Goal: Task Accomplishment & Management: Manage account settings

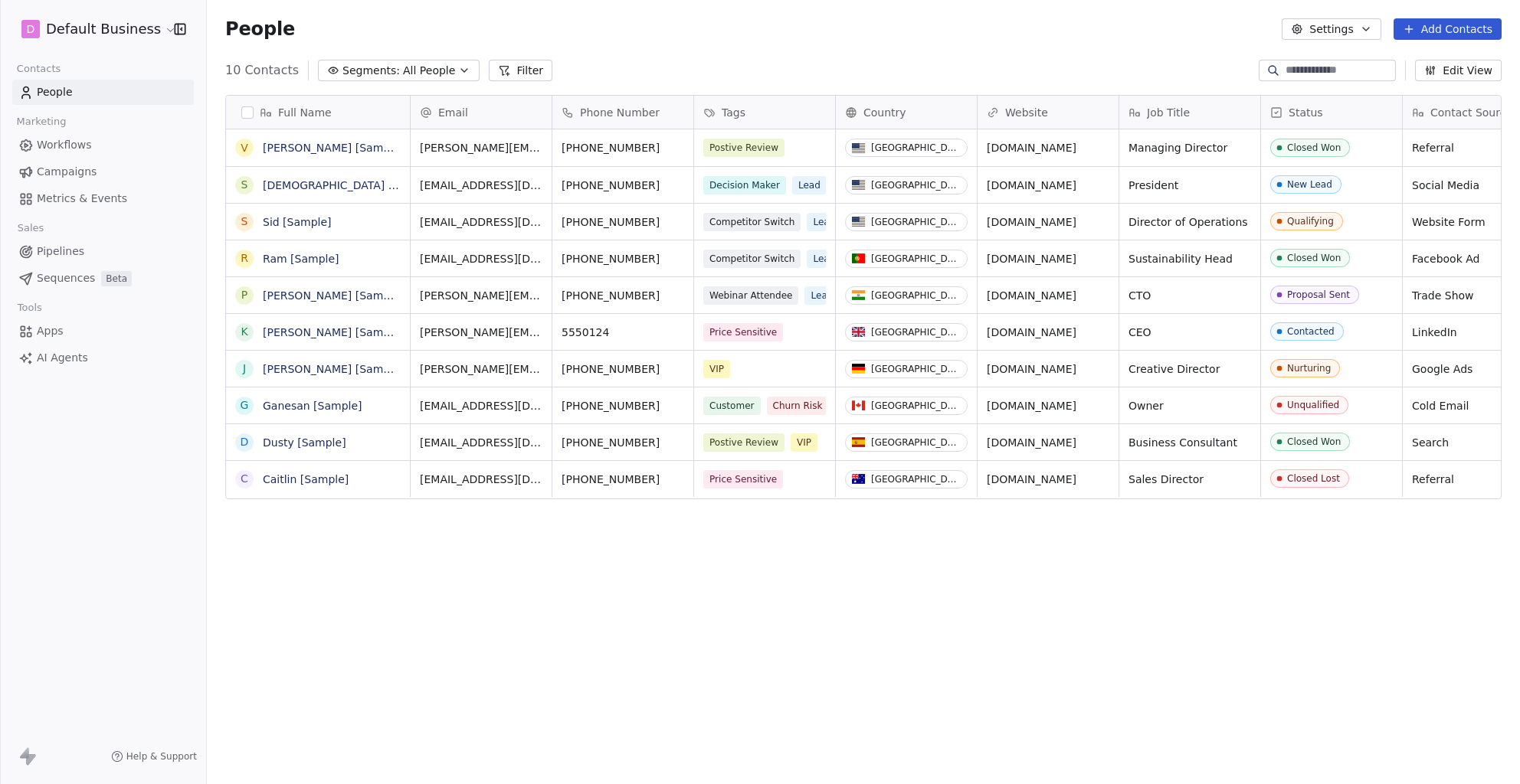
scroll to position [678, 1301]
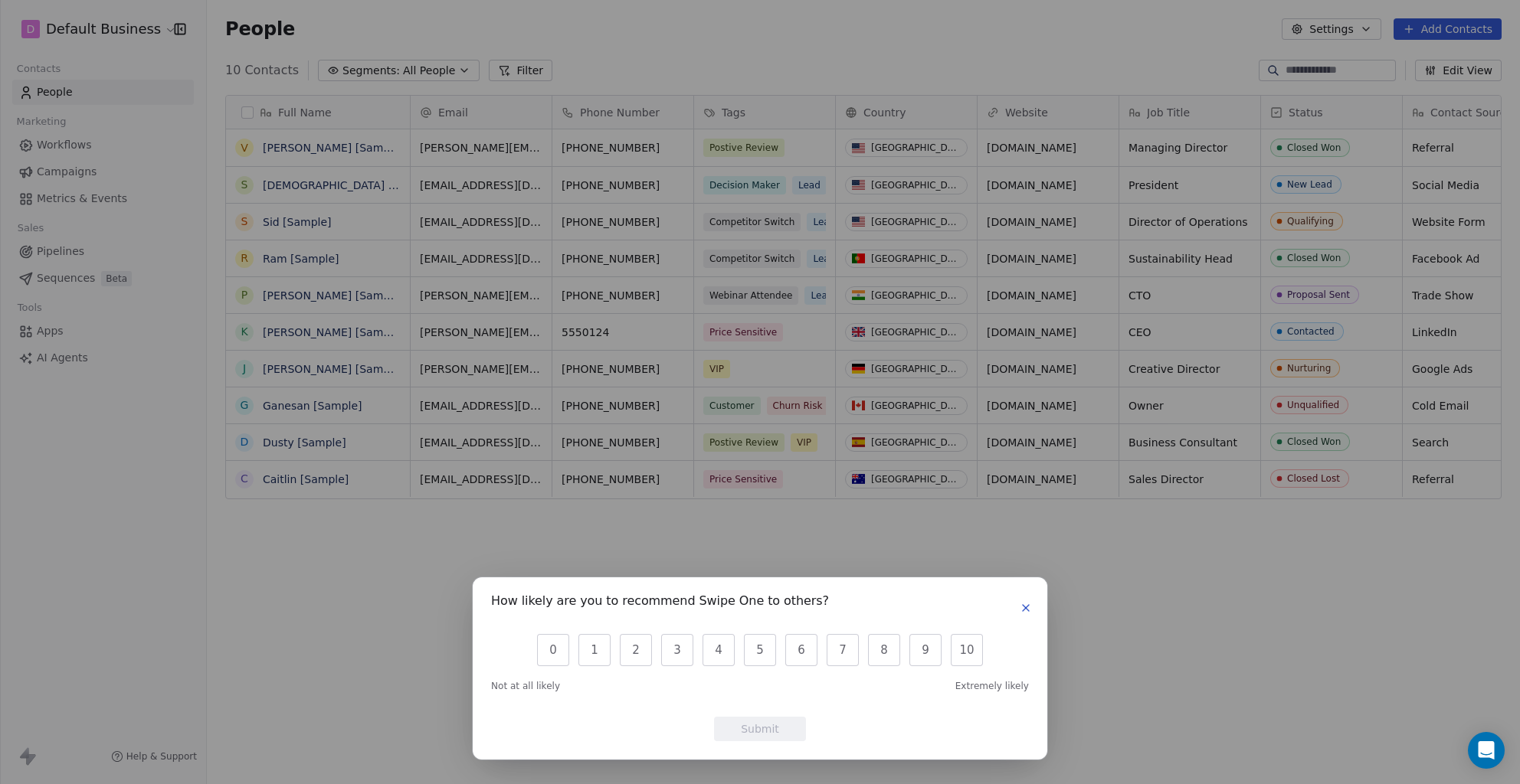
click at [1020, 602] on icon "button" at bounding box center [1026, 609] width 12 height 12
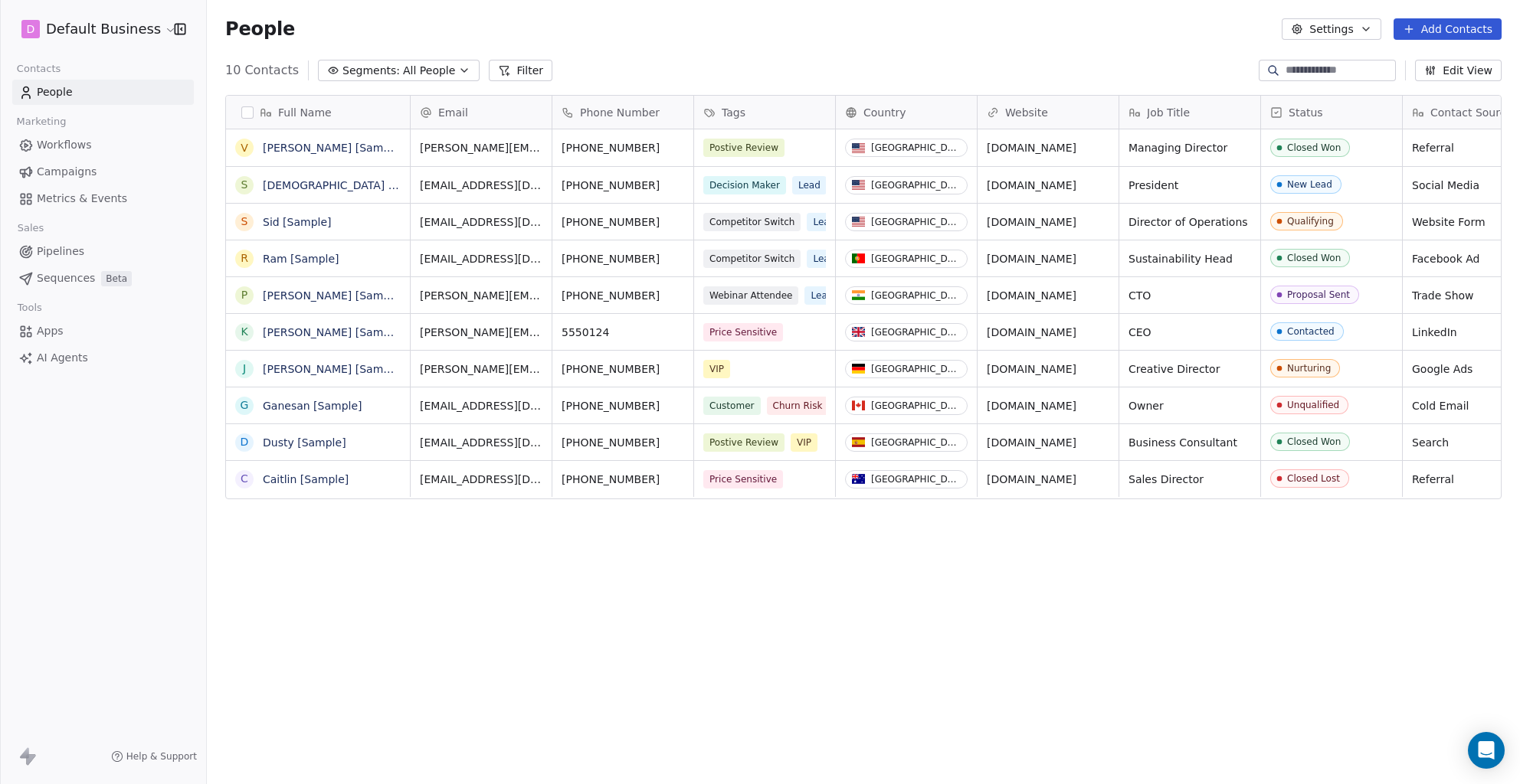
click at [53, 277] on span "Sequences" at bounding box center [66, 279] width 58 height 16
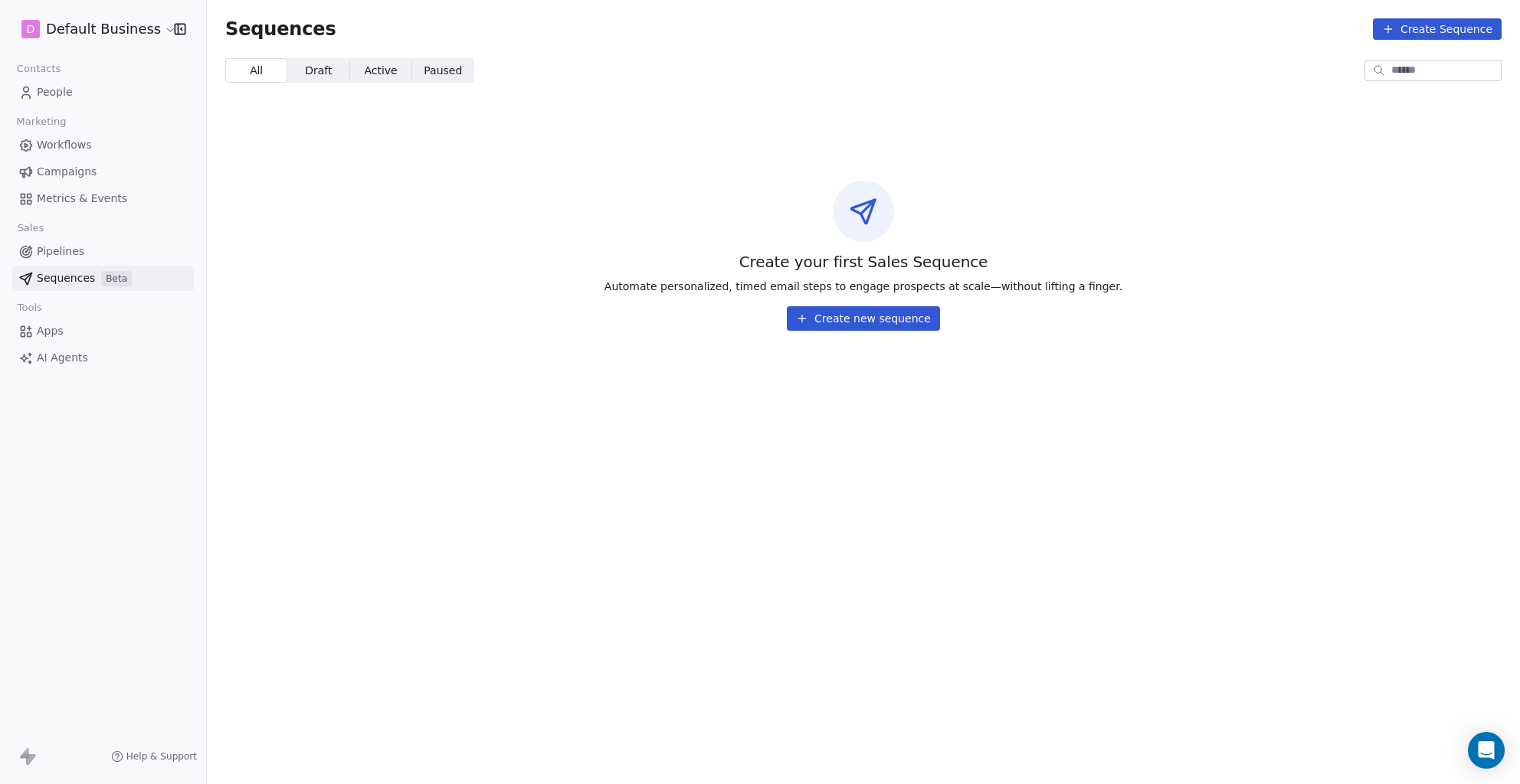
click at [818, 318] on button "Create new sequence" at bounding box center [864, 318] width 153 height 25
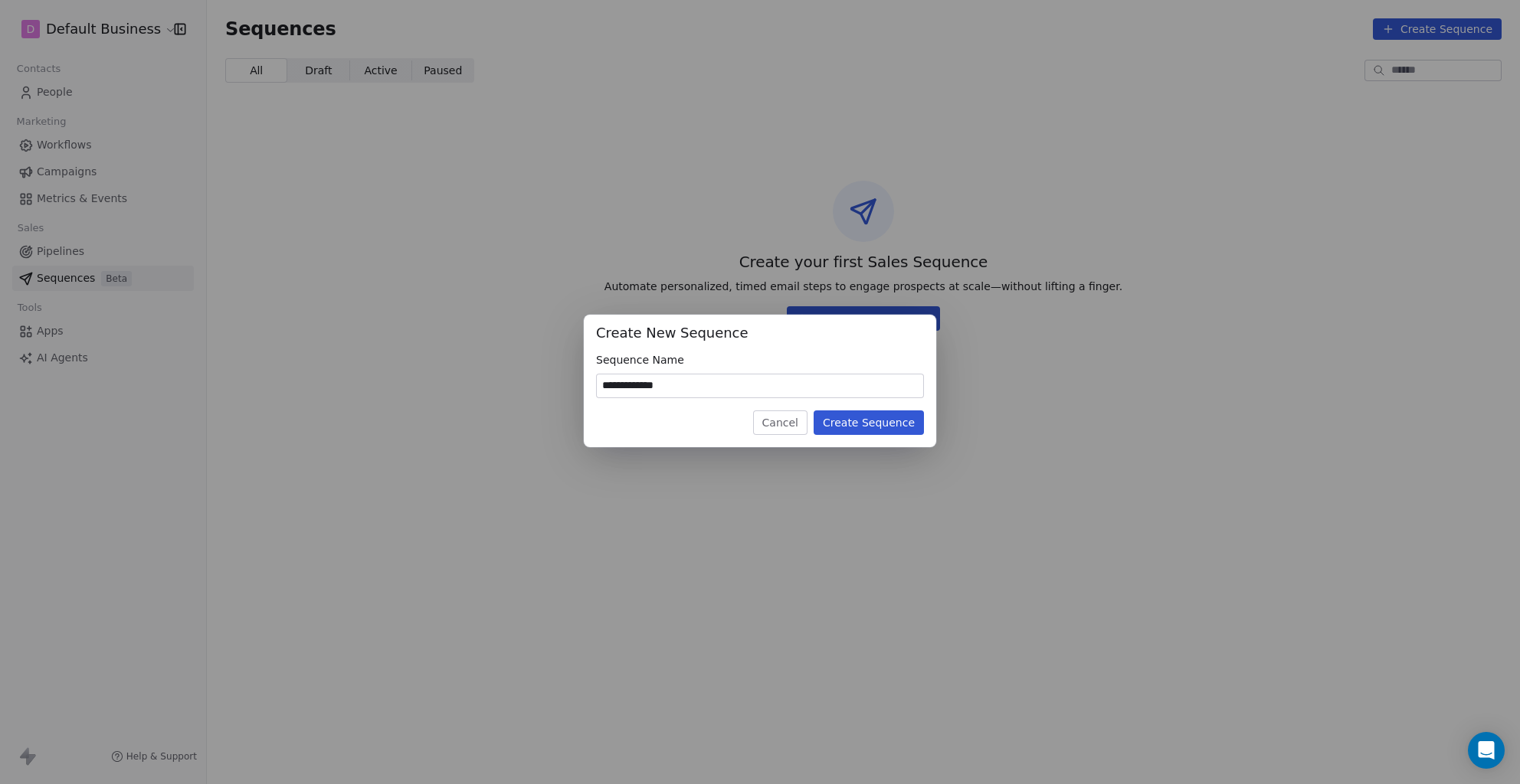
type input "**********"
click at [872, 424] on button "Create Sequence" at bounding box center [868, 422] width 110 height 25
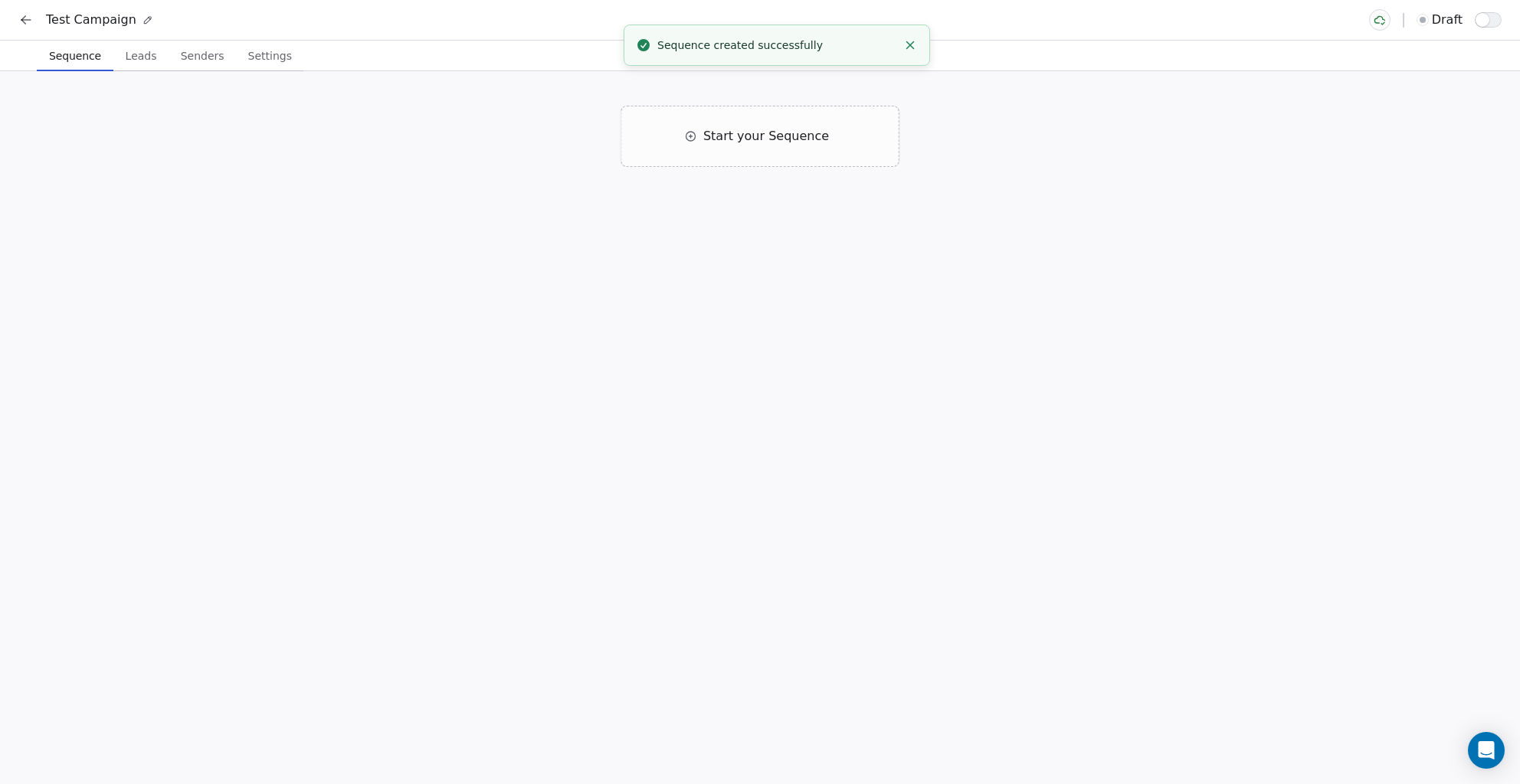
click at [135, 63] on span "Leads" at bounding box center [141, 56] width 44 height 21
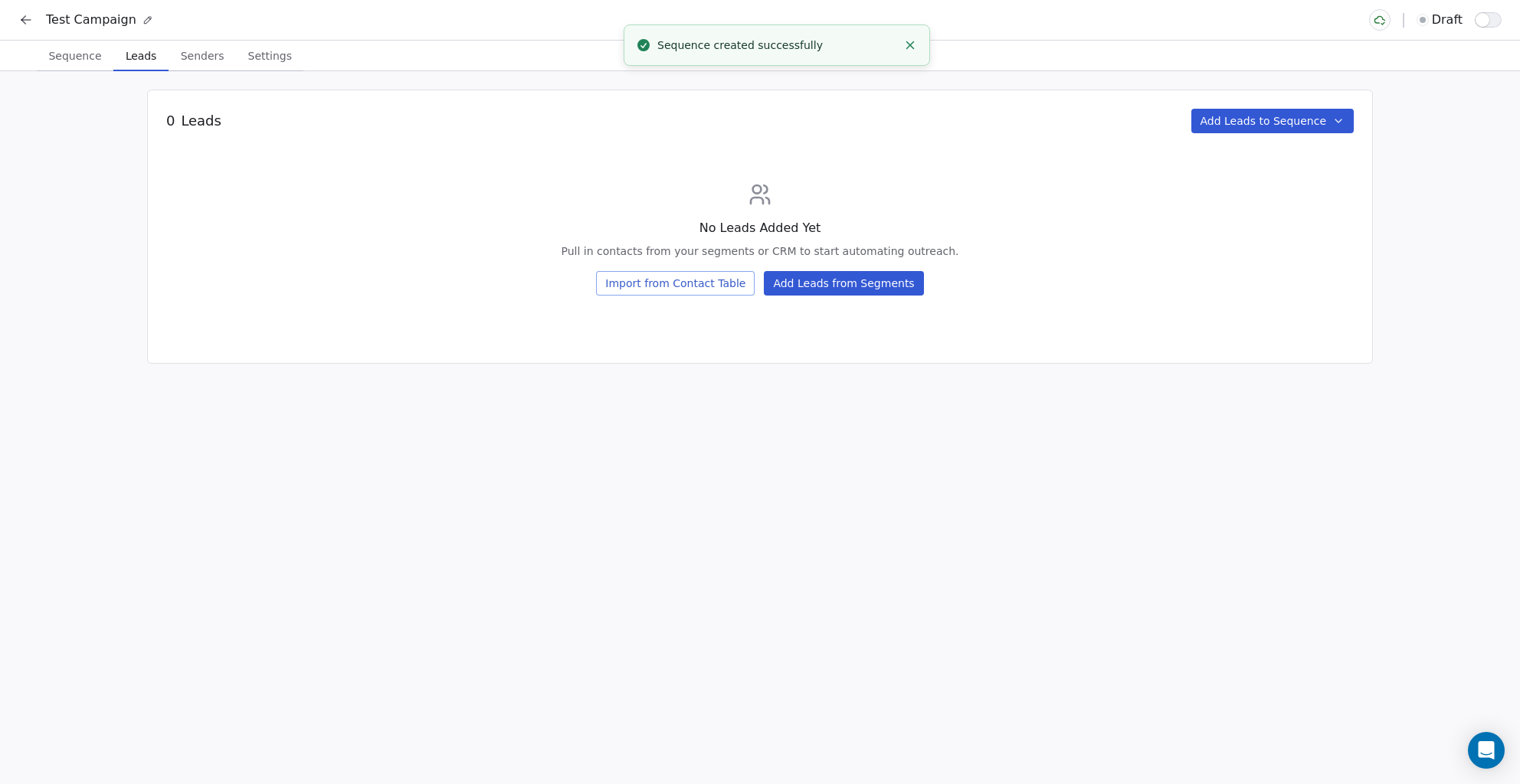
click at [229, 63] on button "Senders Senders" at bounding box center [202, 56] width 67 height 31
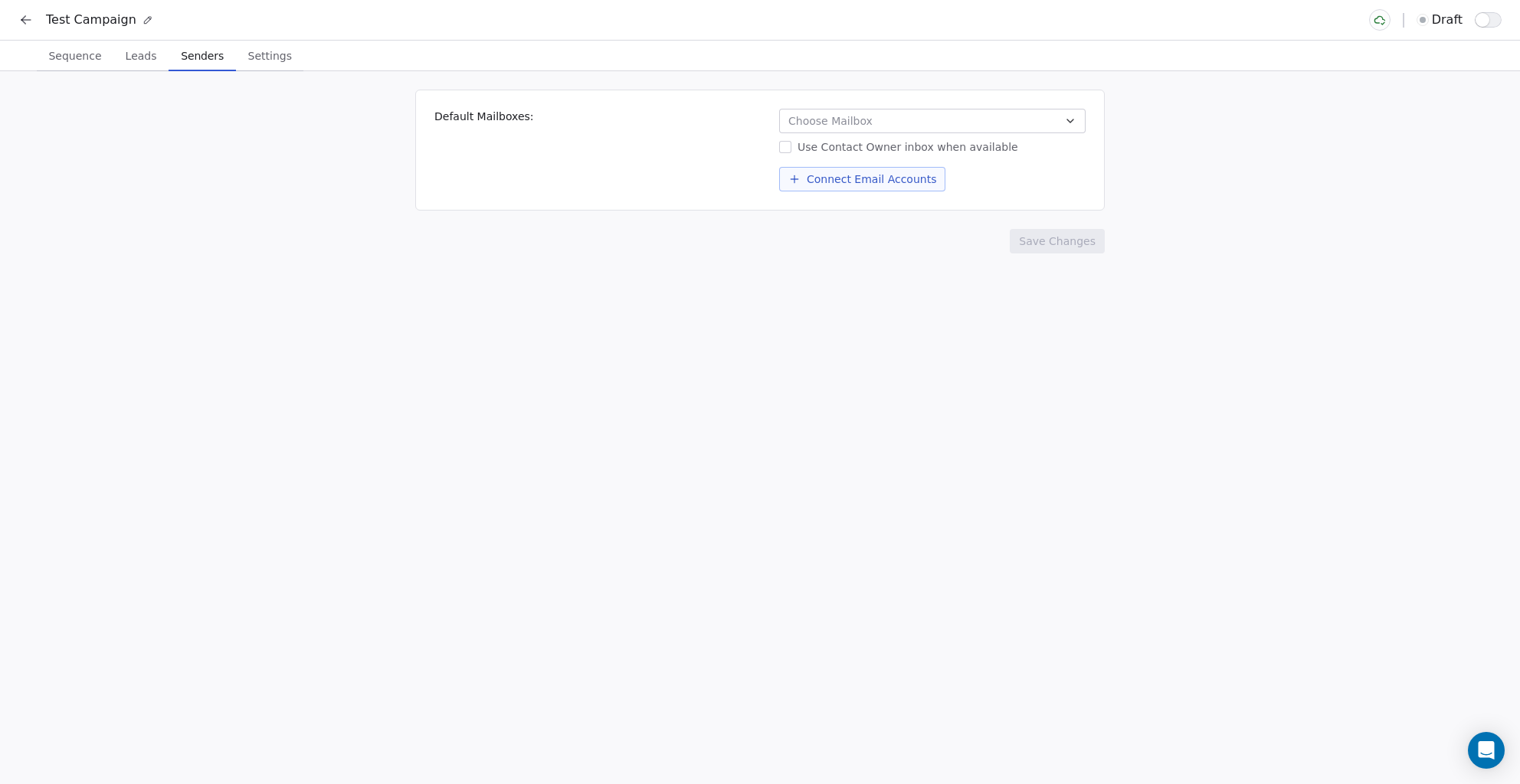
click at [278, 45] on span "Settings" at bounding box center [269, 56] width 56 height 21
click at [190, 49] on span "Senders" at bounding box center [202, 56] width 56 height 21
click at [865, 135] on div "Choose Mailbox Use Contact Owner inbox when available Connect Email Accounts" at bounding box center [932, 150] width 306 height 83
click at [876, 128] on button "Choose Mailbox" at bounding box center [932, 121] width 306 height 25
click at [584, 177] on html "Test Campaign draft Sequence Sequence Leads Leads Senders Senders Settings Sett…" at bounding box center [760, 392] width 1520 height 784
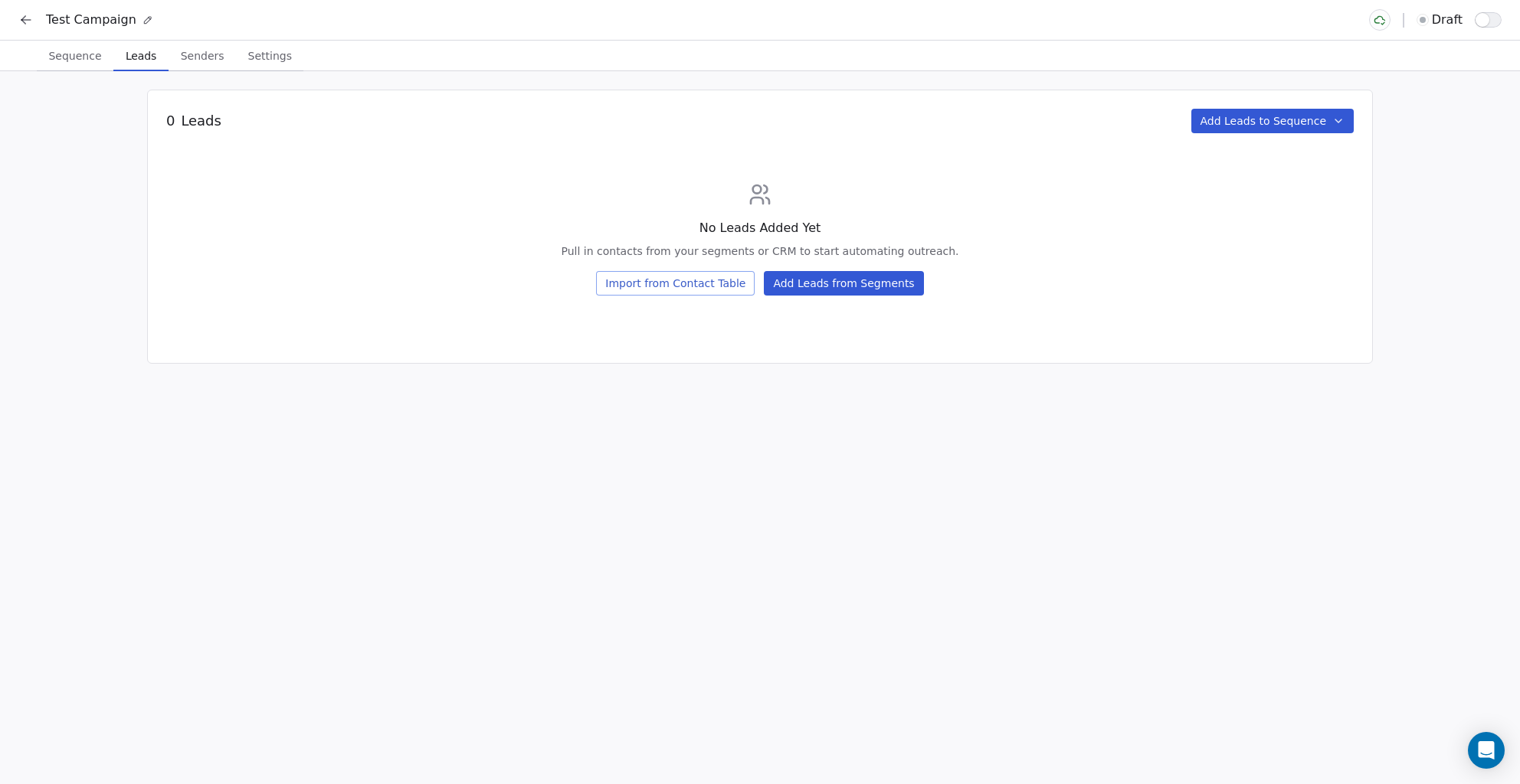
click at [122, 57] on span "Leads" at bounding box center [140, 56] width 43 height 21
click at [57, 53] on span "Sequence" at bounding box center [75, 56] width 65 height 21
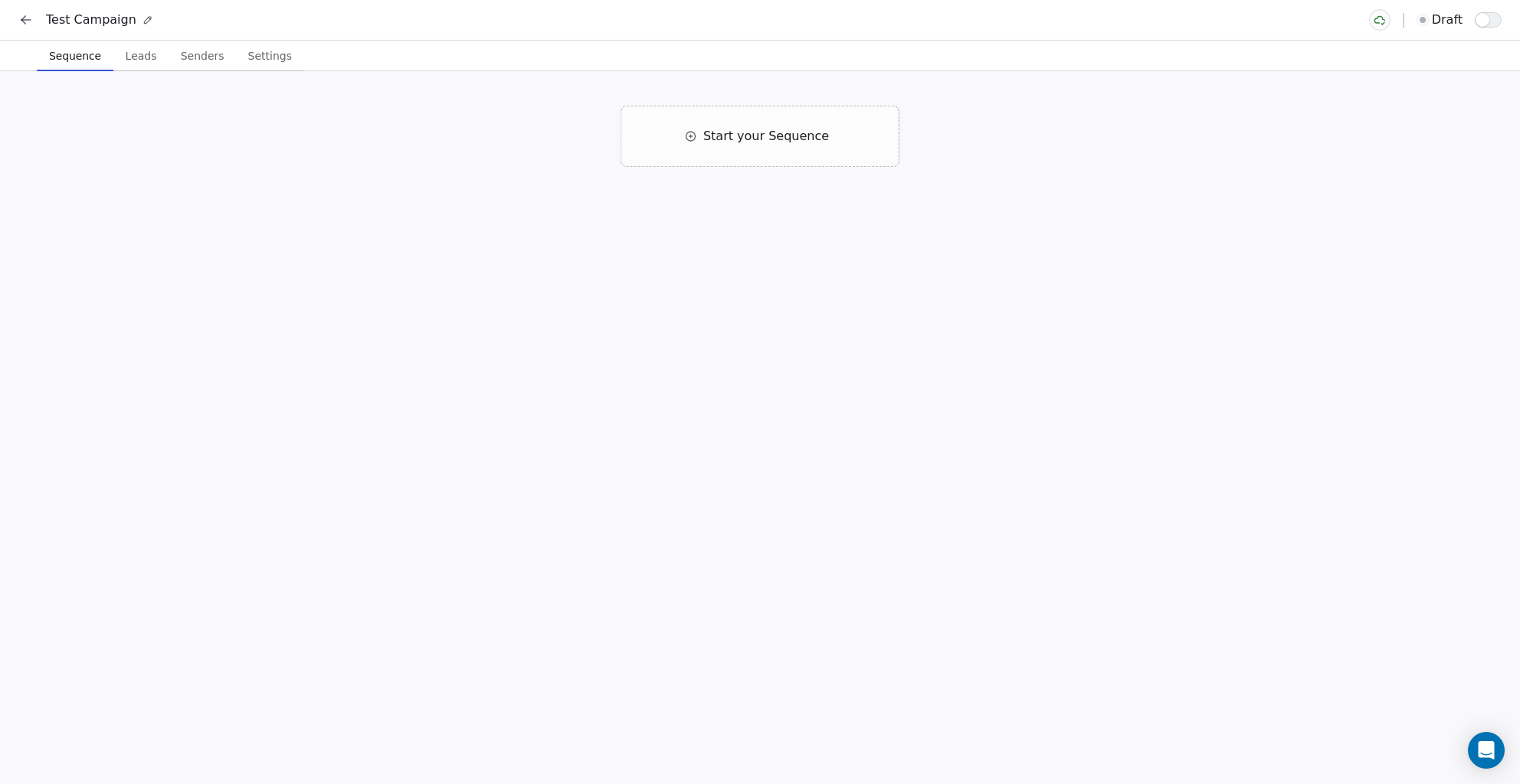
click at [31, 18] on icon at bounding box center [26, 19] width 15 height 15
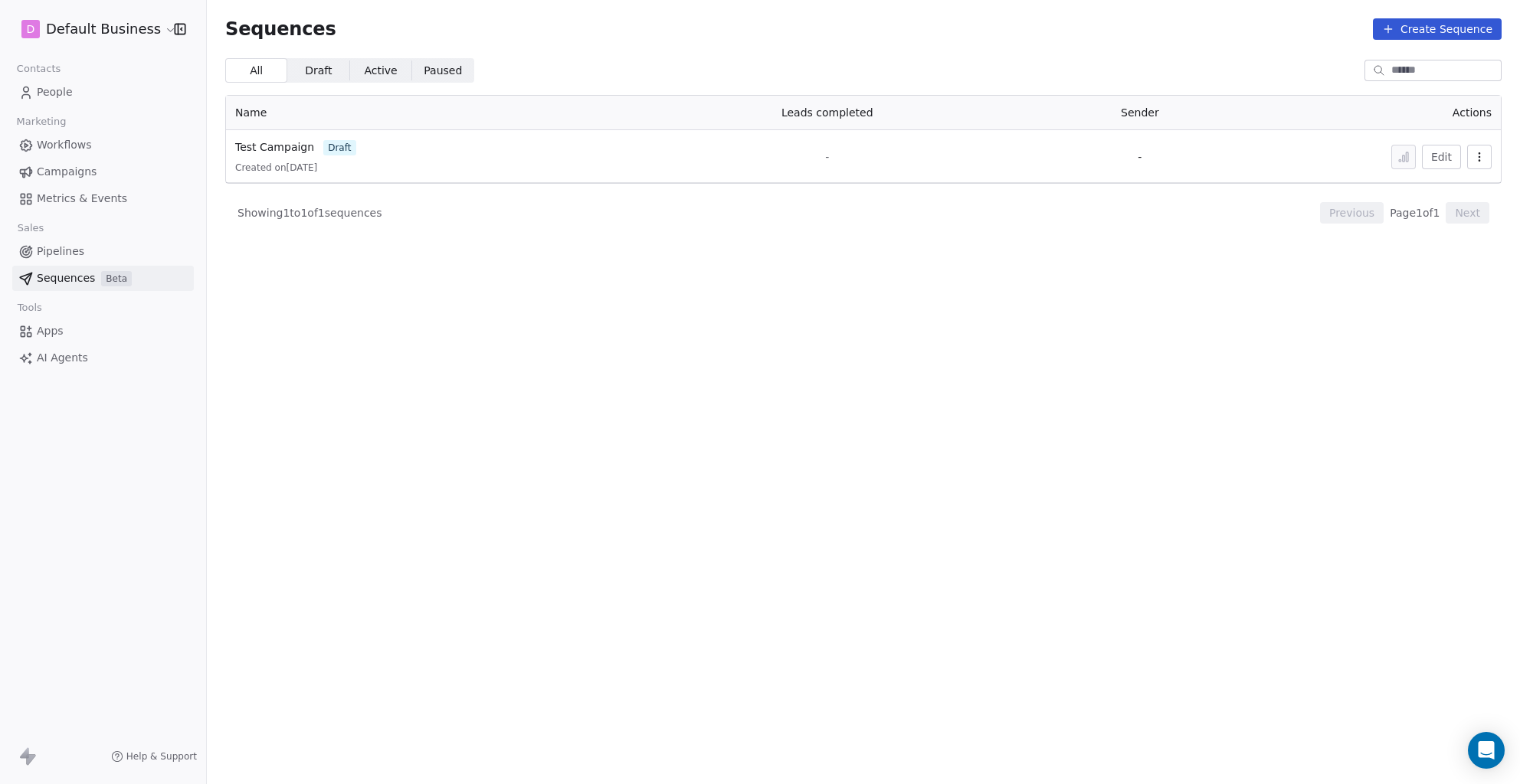
click at [67, 335] on link "Apps" at bounding box center [103, 331] width 182 height 26
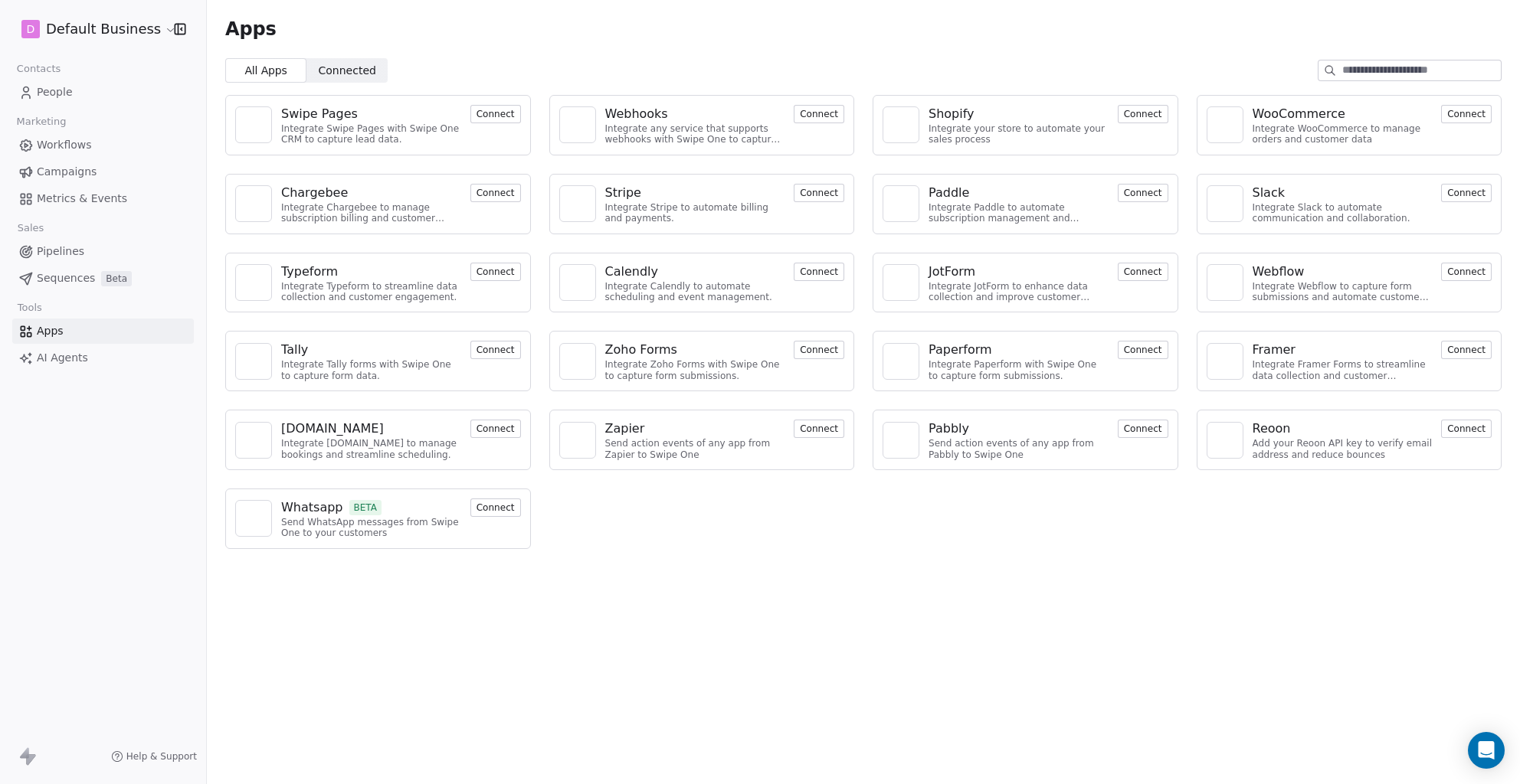
click at [509, 508] on button "Connect" at bounding box center [495, 507] width 50 height 19
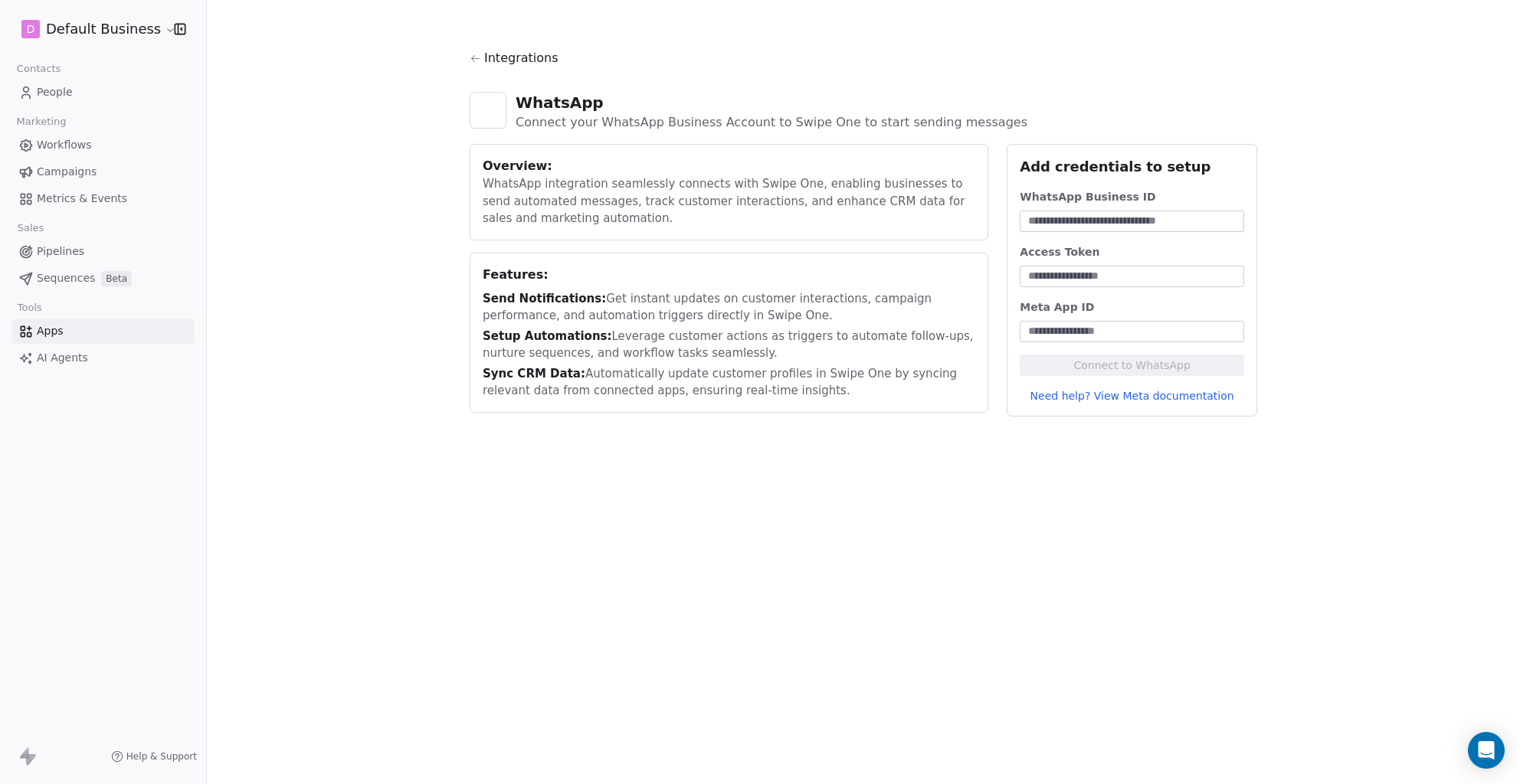
click at [64, 93] on span "People" at bounding box center [55, 93] width 36 height 16
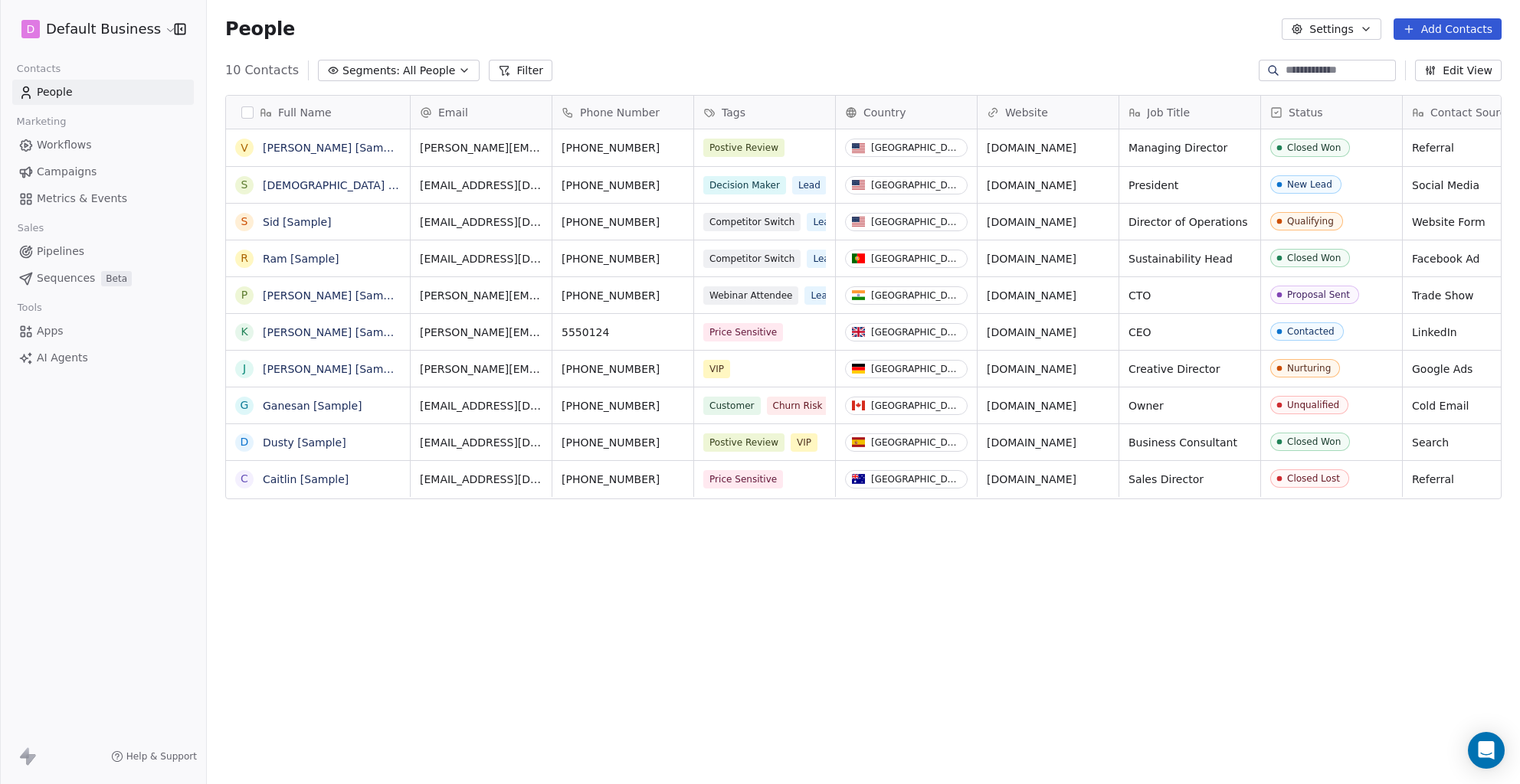
scroll to position [678, 1301]
click at [148, 24] on html "D Default Business Contacts People Marketing Workflows Campaigns Metrics & Even…" at bounding box center [760, 392] width 1520 height 784
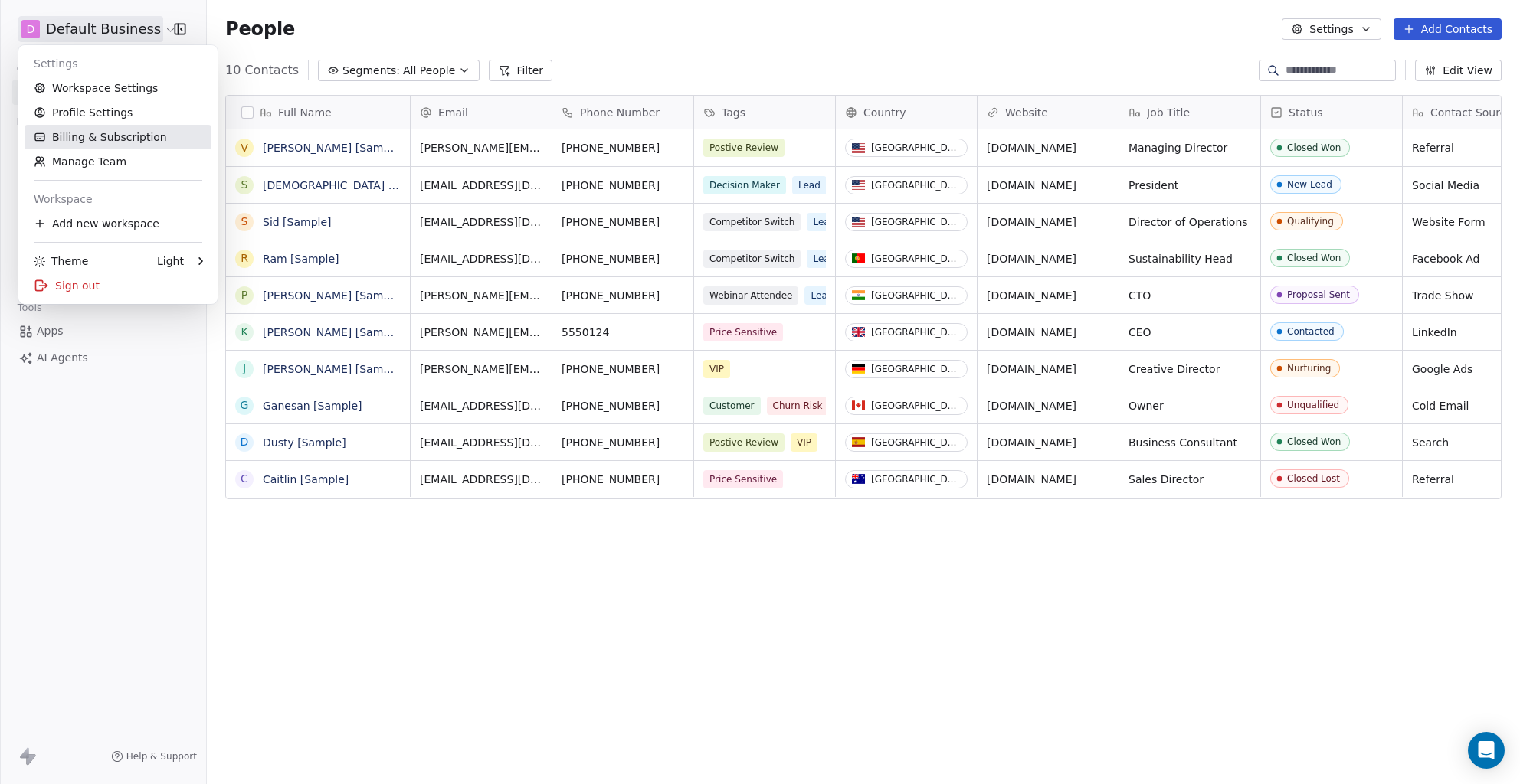
click at [124, 141] on link "Billing & Subscription" at bounding box center [118, 138] width 187 height 25
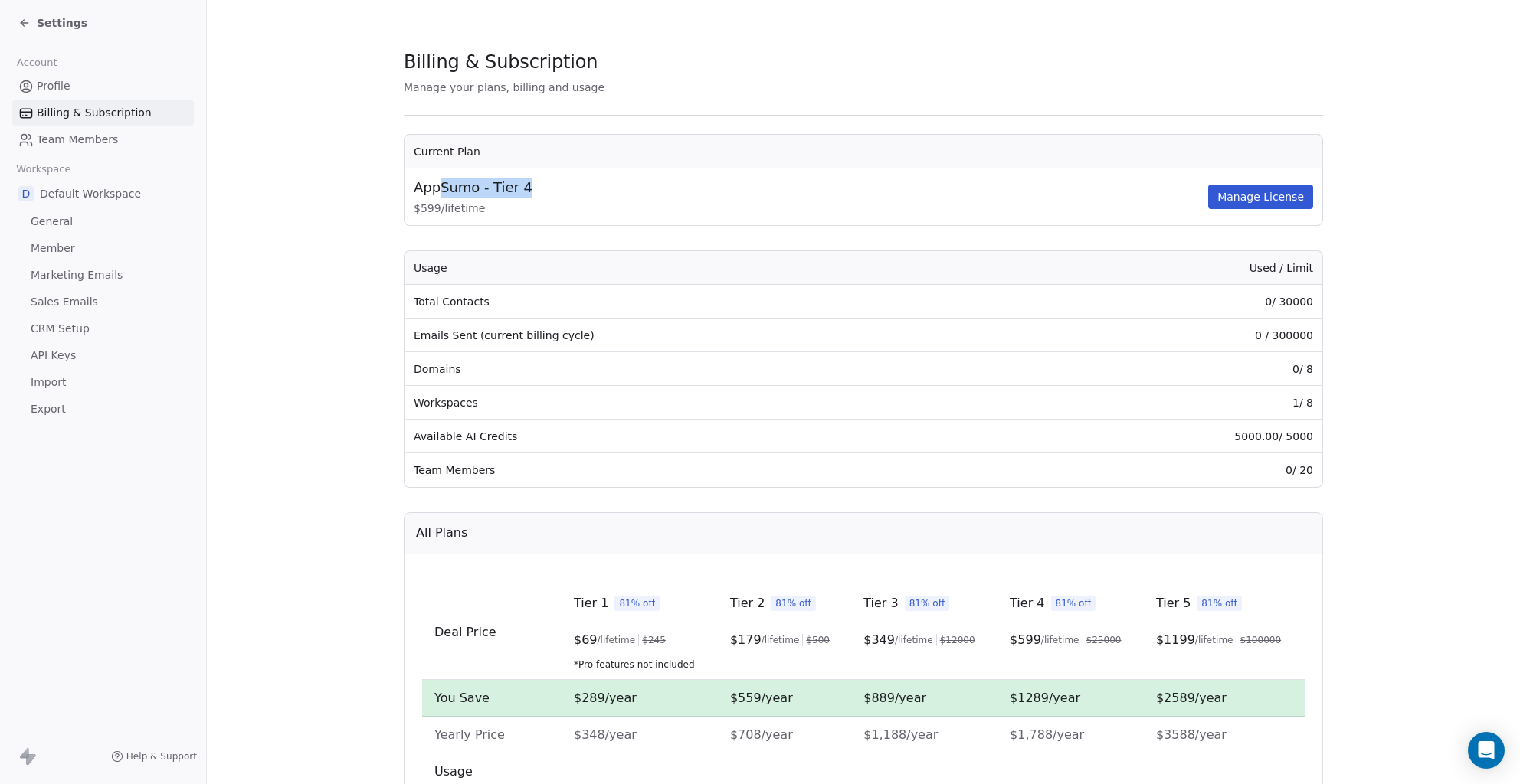
drag, startPoint x: 431, startPoint y: 194, endPoint x: 521, endPoint y: 190, distance: 90.1
click at [521, 190] on div "AppSumo - Tier 4" at bounding box center [809, 187] width 791 height 20
click at [453, 307] on td "Total Contacts" at bounding box center [713, 302] width 617 height 34
drag, startPoint x: 455, startPoint y: 306, endPoint x: 1125, endPoint y: 314, distance: 670.0
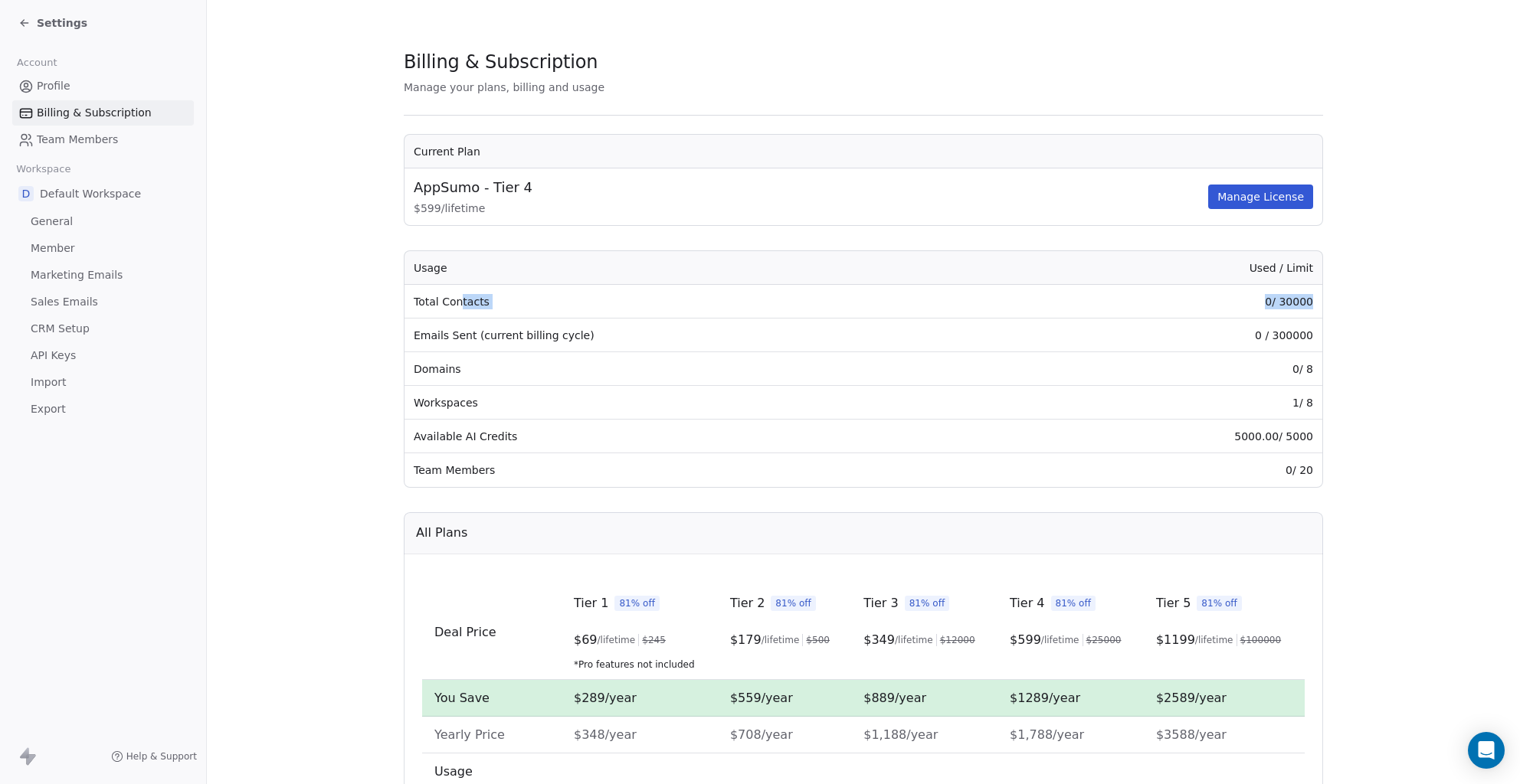
click at [1123, 314] on tr "Total Contacts 0 / 30000" at bounding box center [864, 302] width 917 height 34
drag, startPoint x: 1269, startPoint y: 331, endPoint x: 1287, endPoint y: 331, distance: 18.0
click at [1287, 331] on td "0 / 300000" at bounding box center [1172, 335] width 301 height 34
click at [24, 26] on icon at bounding box center [25, 23] width 12 height 12
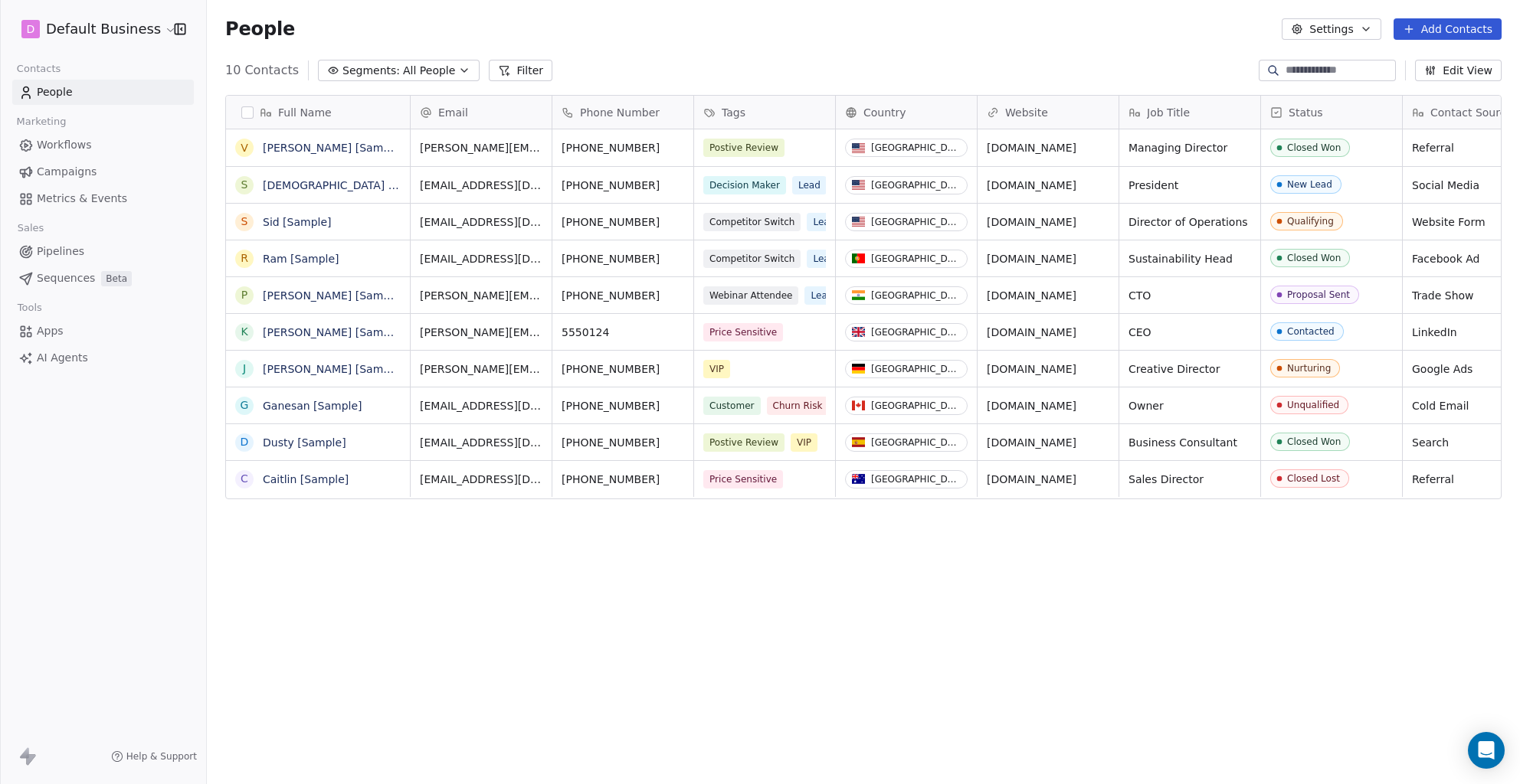
scroll to position [678, 1301]
click at [148, 25] on html "D Default Business Contacts People Marketing Workflows Campaigns Metrics & Even…" at bounding box center [760, 392] width 1520 height 784
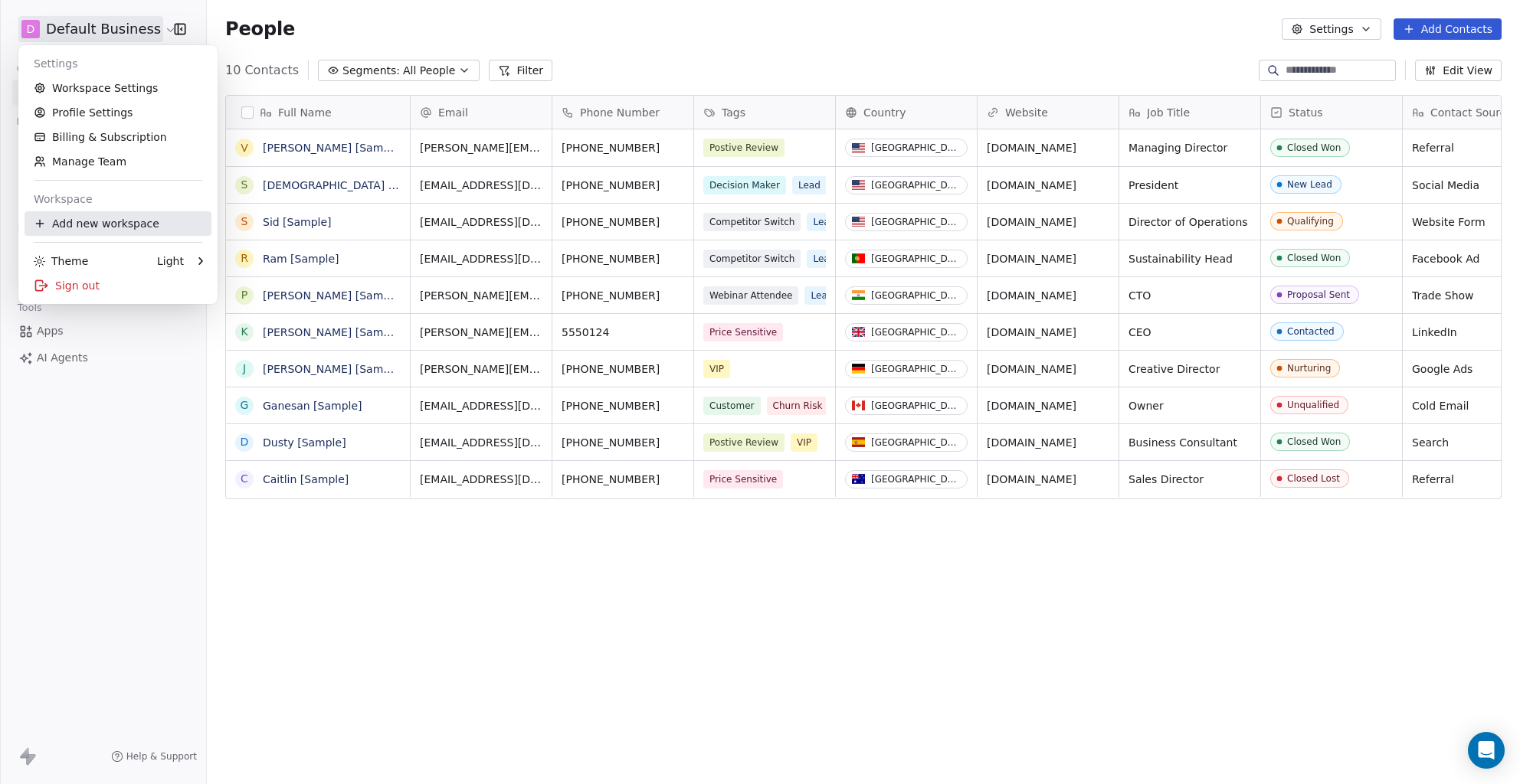
click at [96, 226] on div "Add new workspace" at bounding box center [118, 224] width 187 height 25
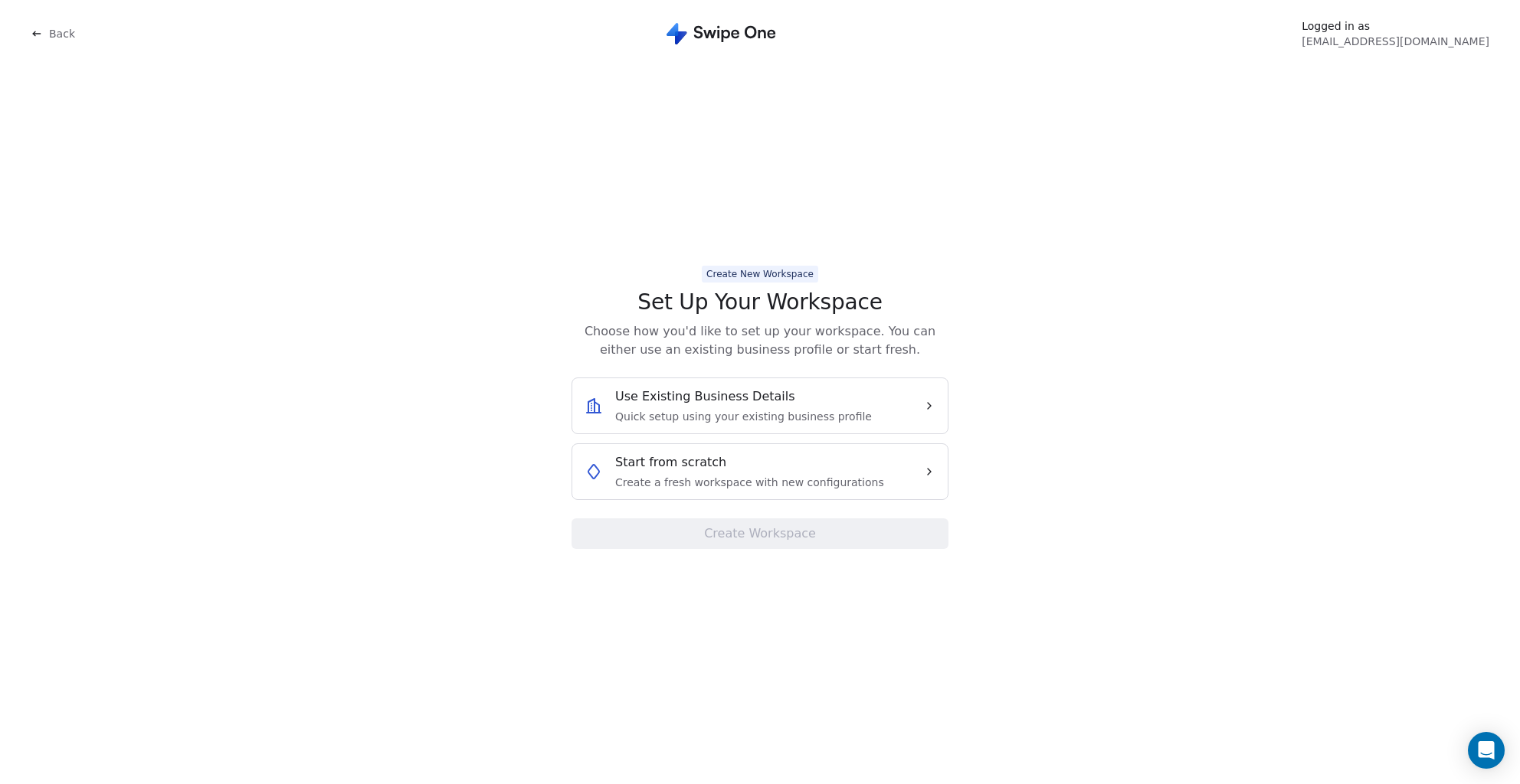
click at [682, 473] on div "Start from scratch Create a fresh workspace with new configurations" at bounding box center [749, 472] width 269 height 37
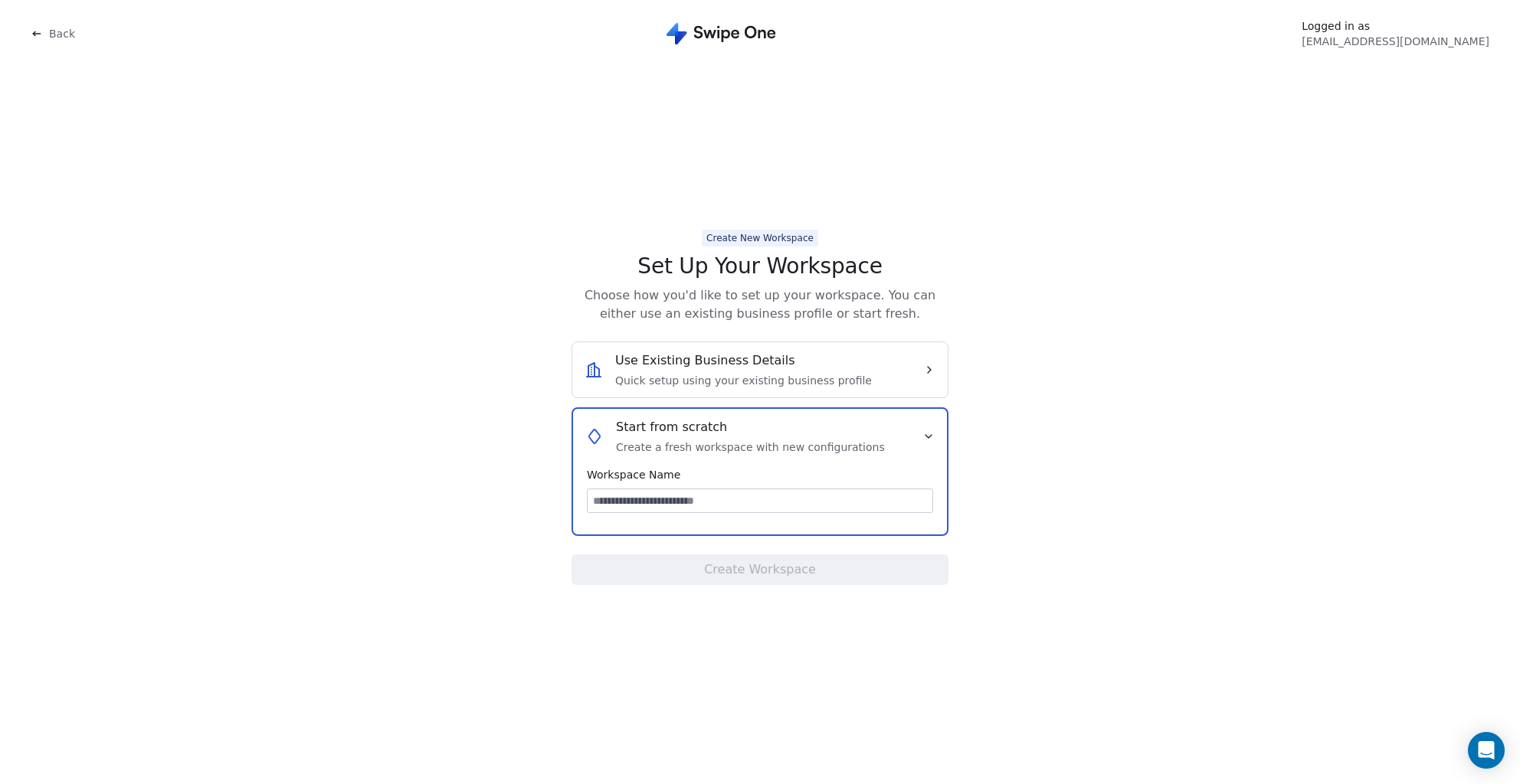
click at [683, 482] on span "Workspace Name" at bounding box center [760, 474] width 347 height 15
click at [677, 496] on input at bounding box center [760, 501] width 345 height 23
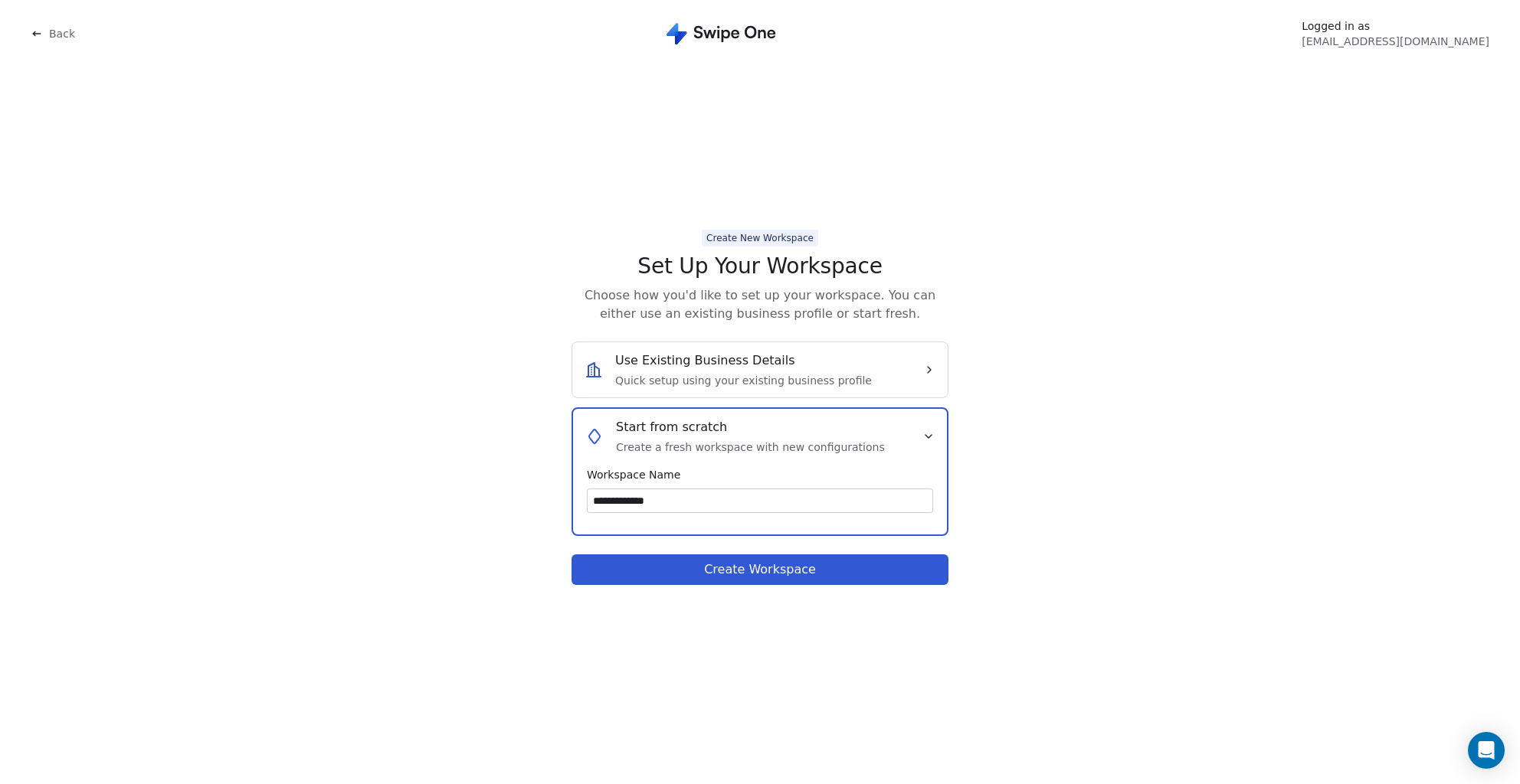
type input "**********"
click at [736, 562] on button "Create Workspace" at bounding box center [760, 570] width 377 height 31
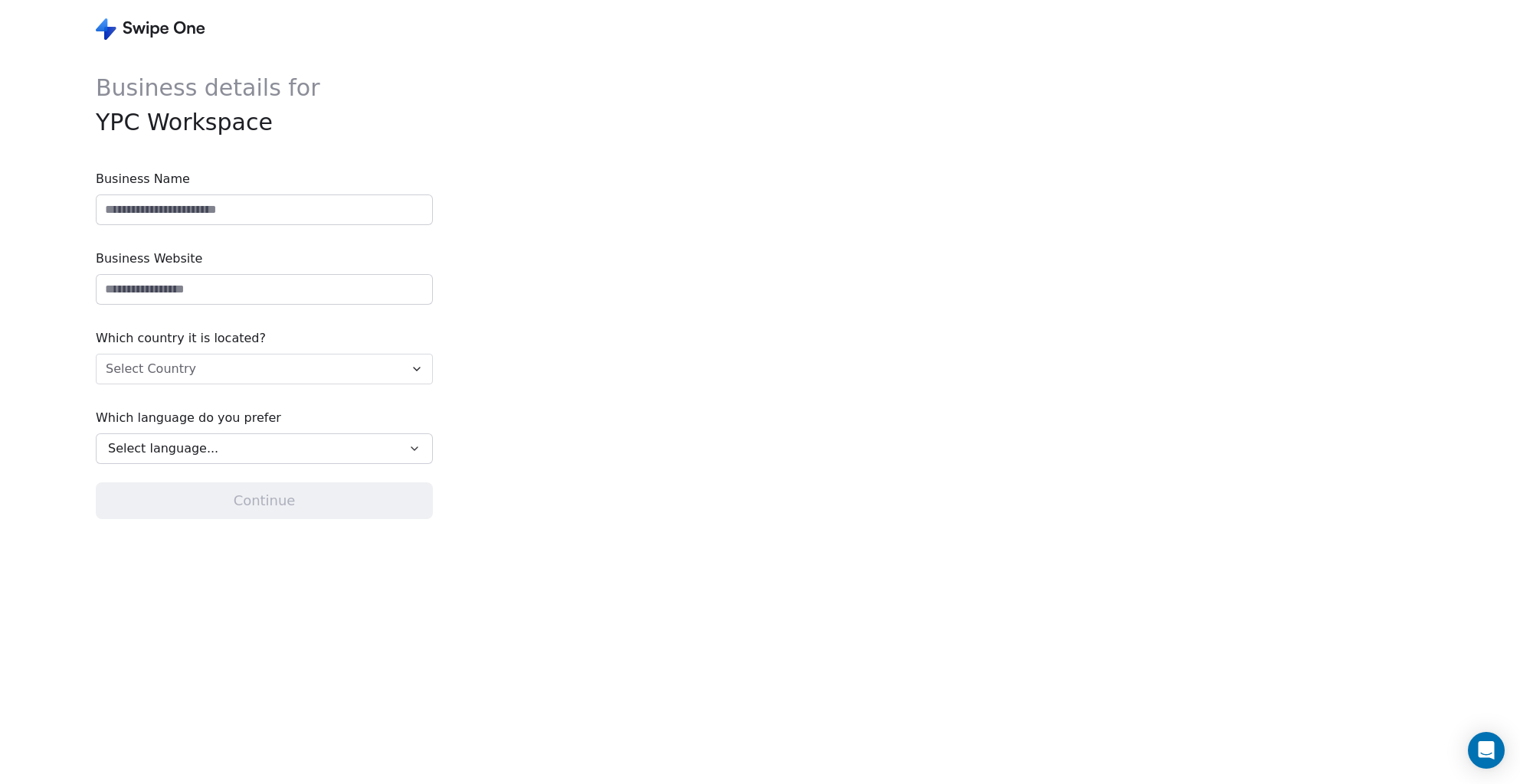
click at [281, 220] on input at bounding box center [264, 209] width 335 height 29
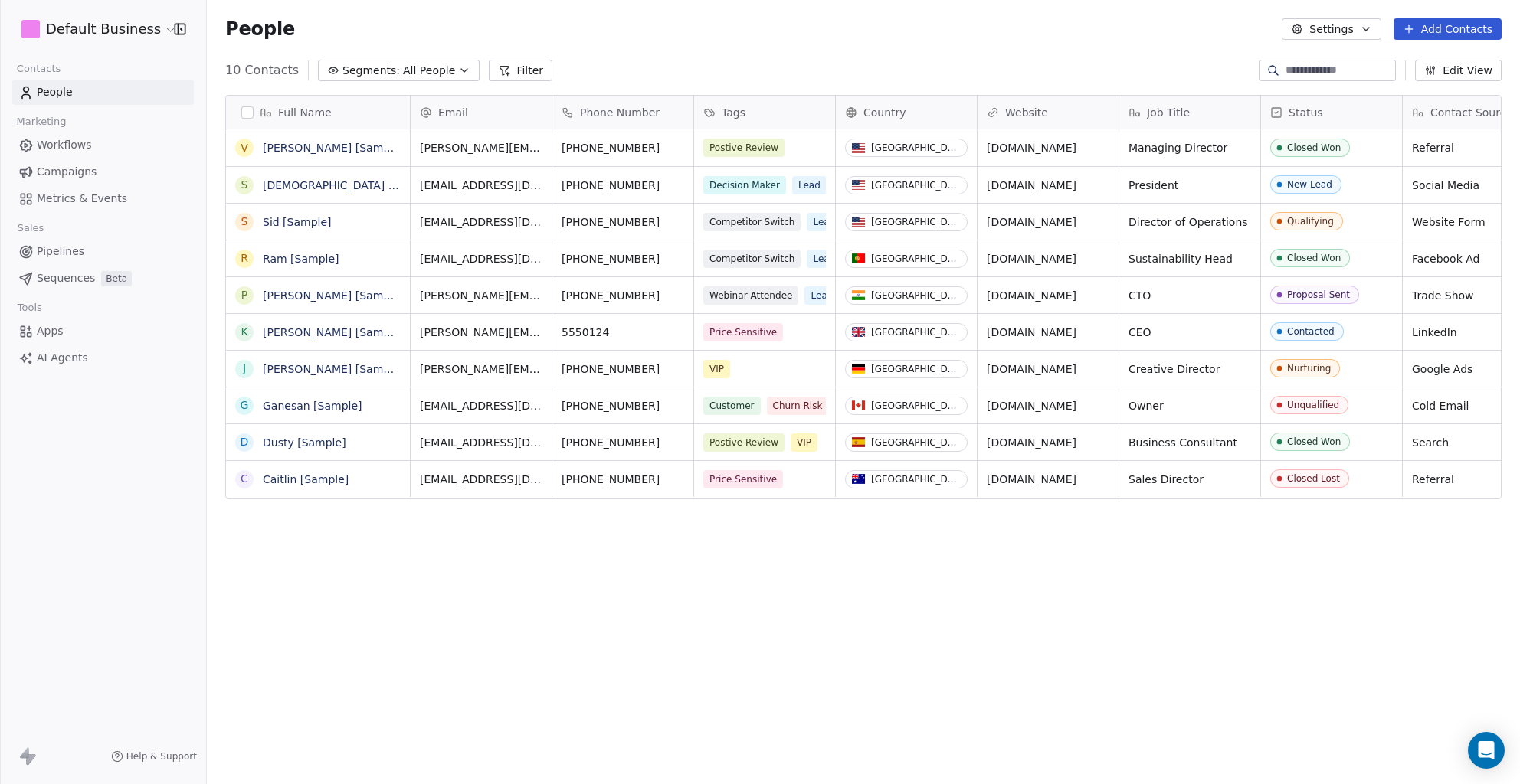
scroll to position [678, 1301]
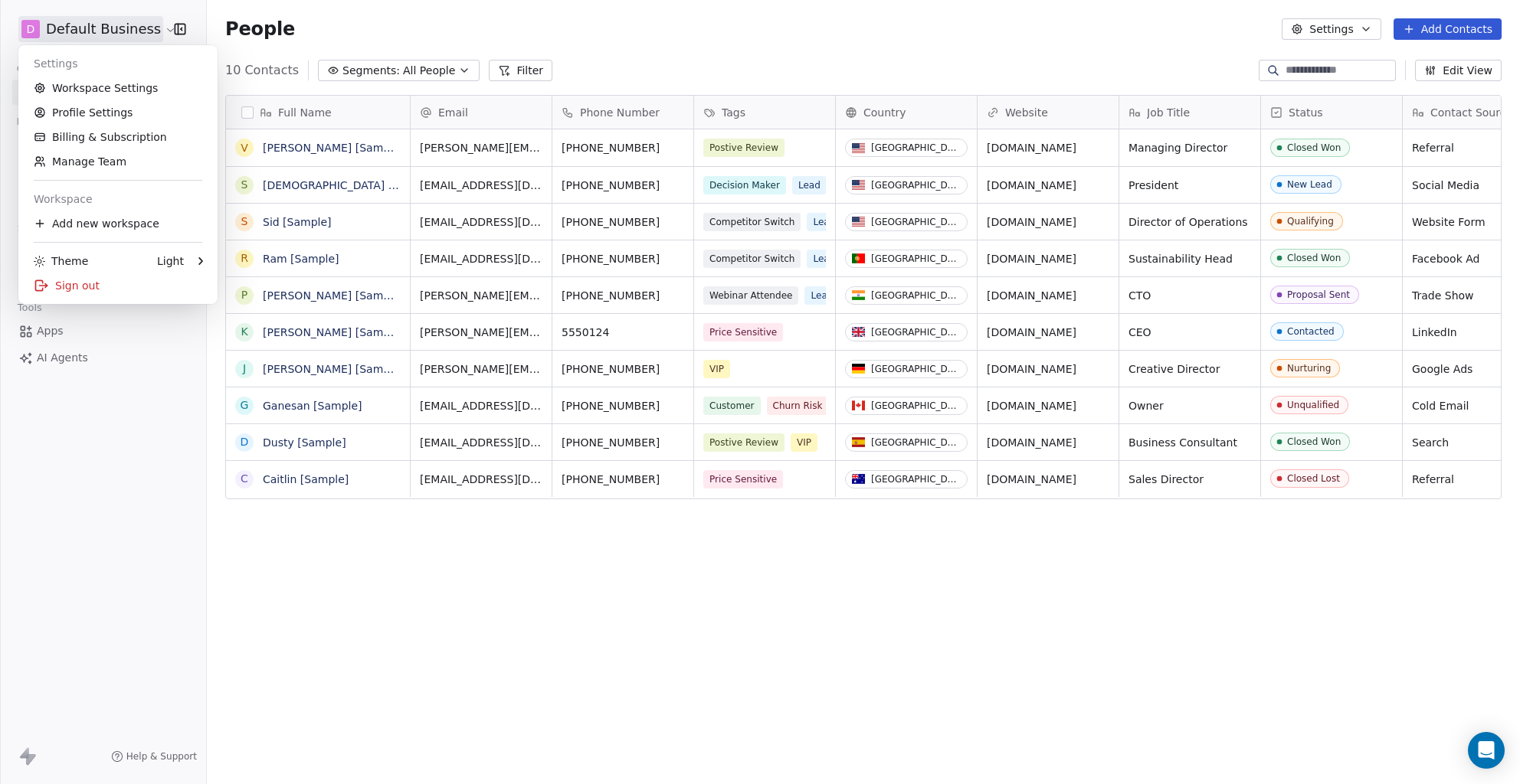
click at [86, 34] on html "D Default Business Contacts People Marketing Workflows Campaigns Metrics & Even…" at bounding box center [760, 392] width 1520 height 784
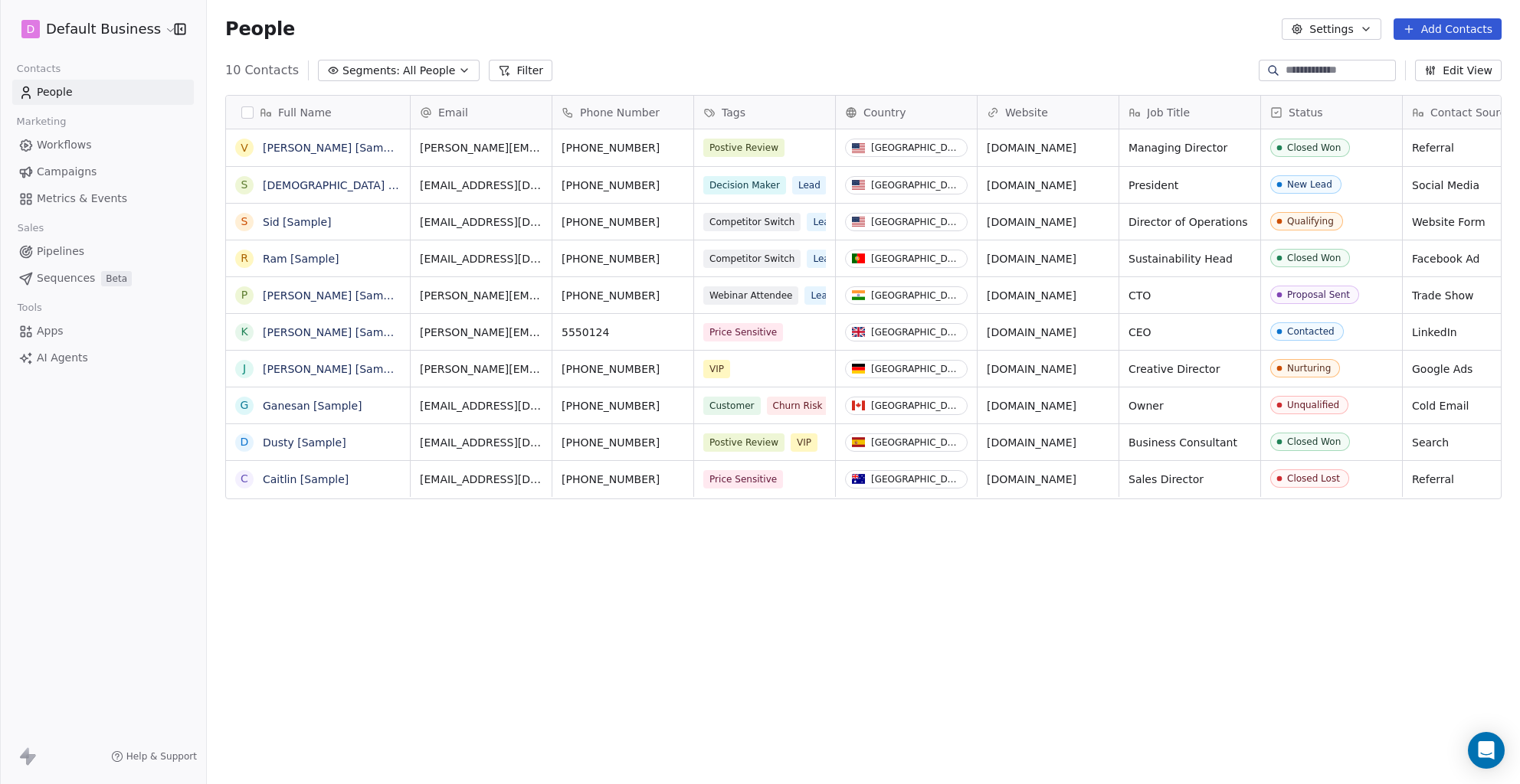
scroll to position [678, 1301]
click at [132, 34] on html "D Default Business Contacts People Marketing Workflows Campaigns Metrics & Even…" at bounding box center [760, 392] width 1520 height 784
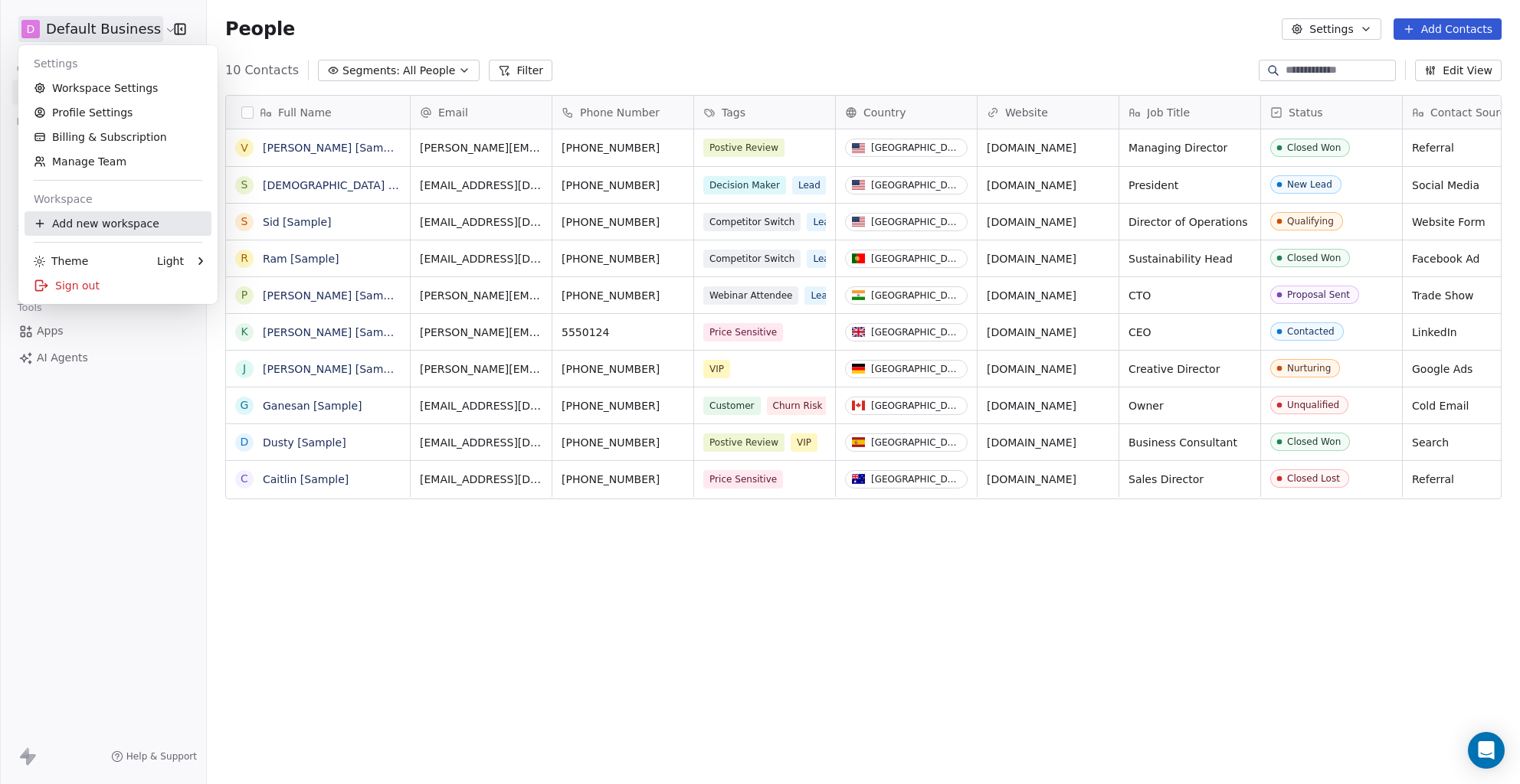
click at [143, 224] on div "Add new workspace" at bounding box center [118, 224] width 187 height 25
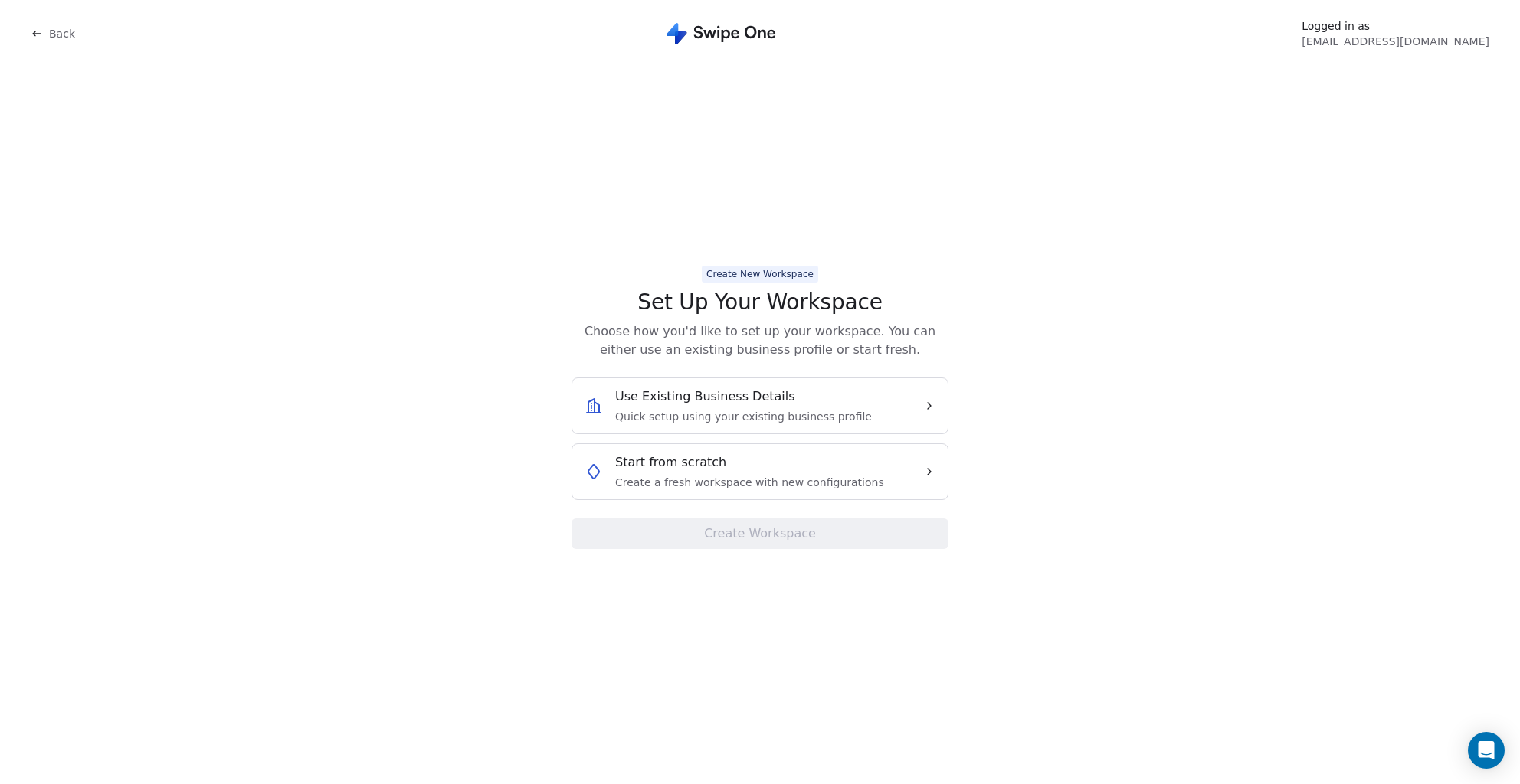
click at [703, 459] on span "Start from scratch" at bounding box center [670, 462] width 111 height 19
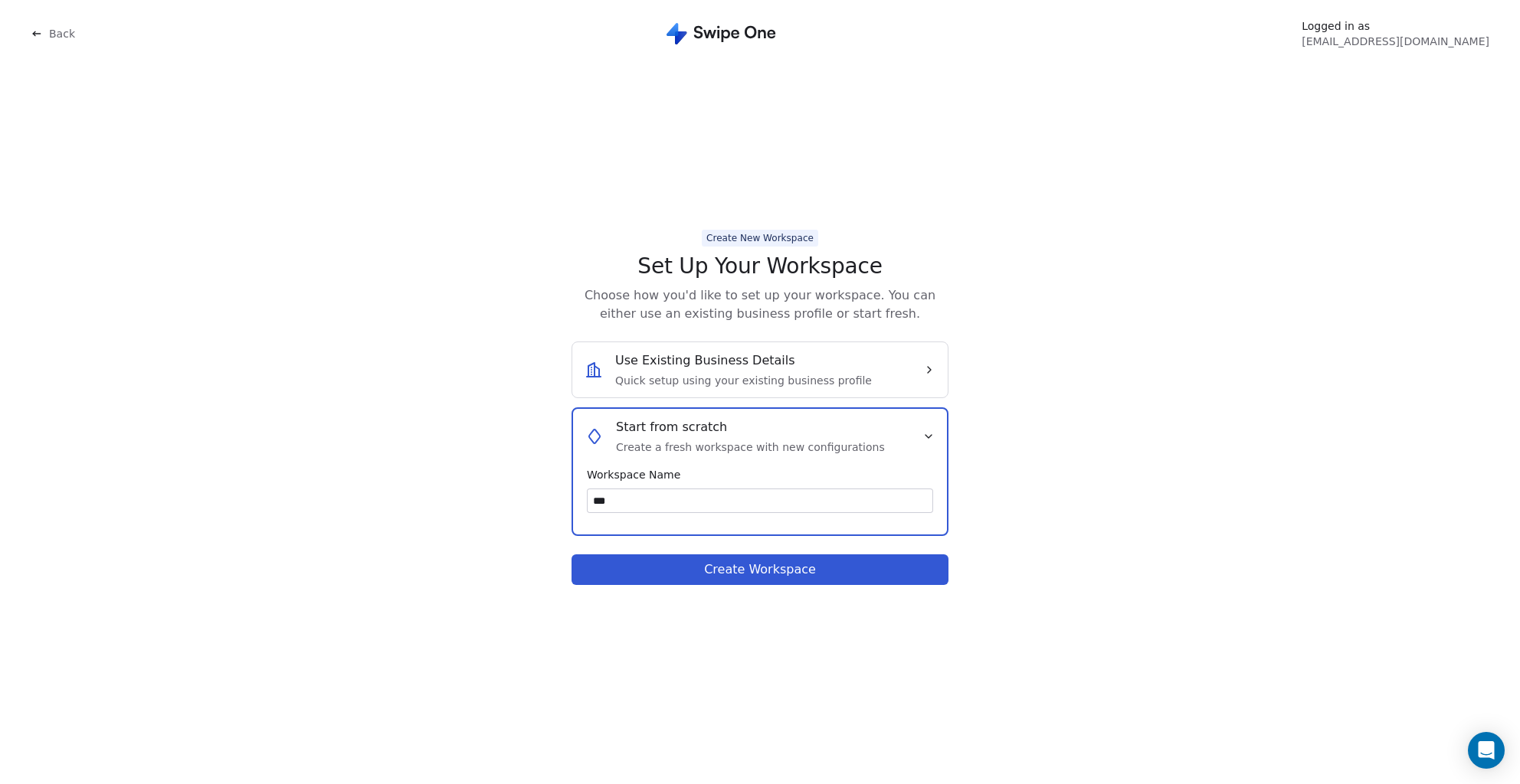
type input "***"
click at [776, 562] on button "Create Workspace" at bounding box center [760, 570] width 377 height 31
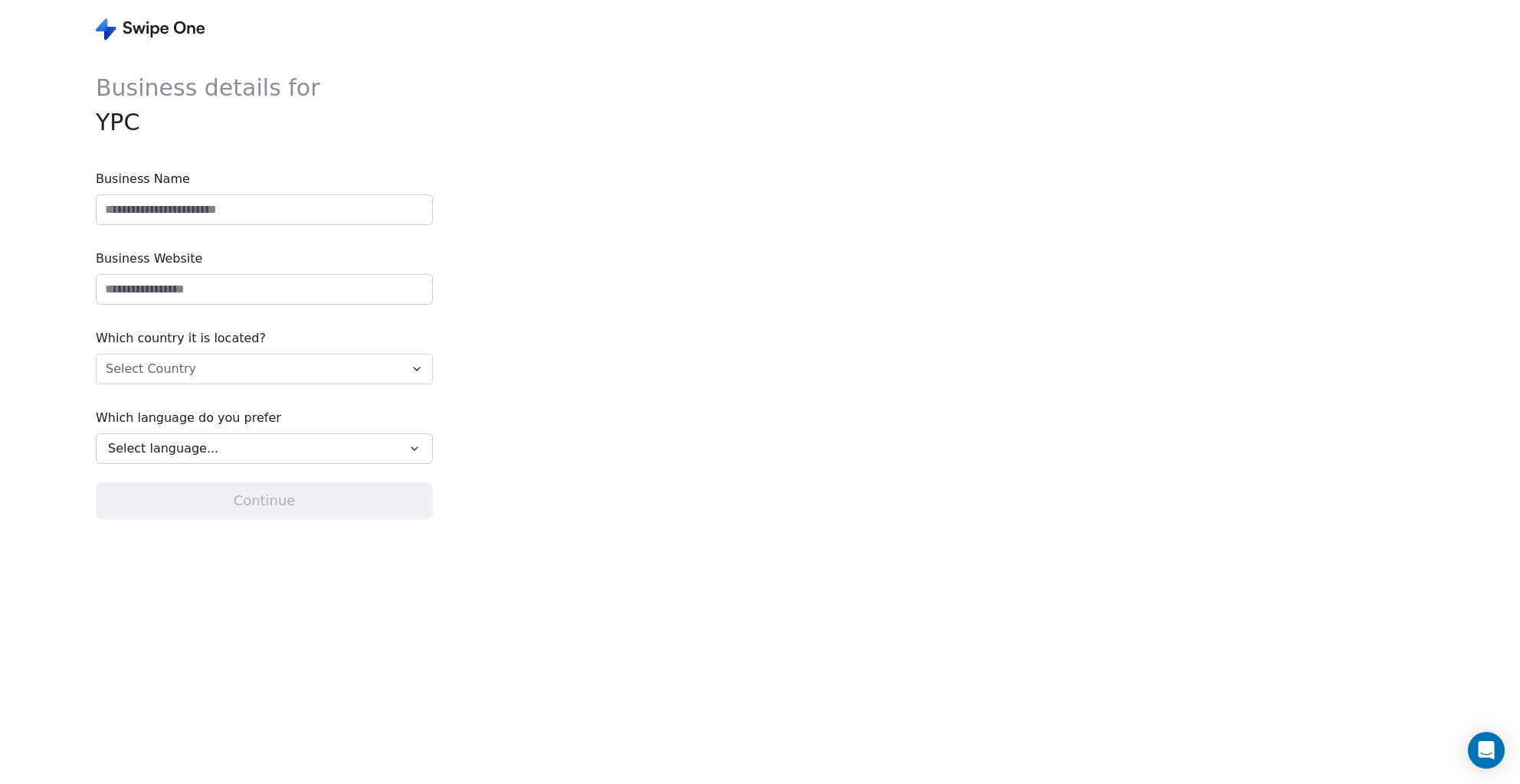
click at [176, 215] on input at bounding box center [264, 209] width 335 height 29
type input "***"
click at [191, 370] on html "Business details for YPC Business Name *** Business Website Which country it is…" at bounding box center [760, 392] width 1520 height 784
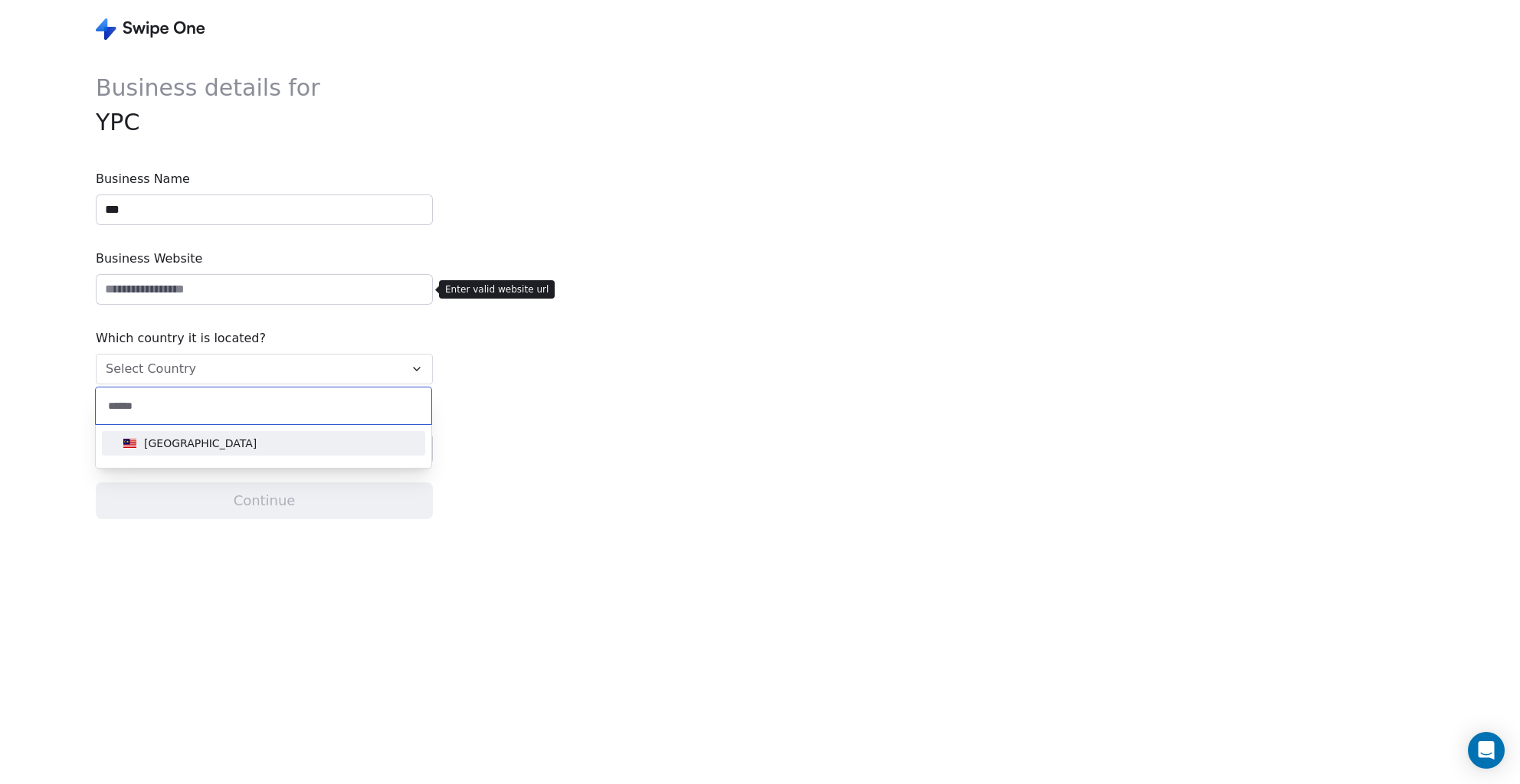
type input "******"
click at [168, 450] on div "Malaysia" at bounding box center [200, 443] width 113 height 15
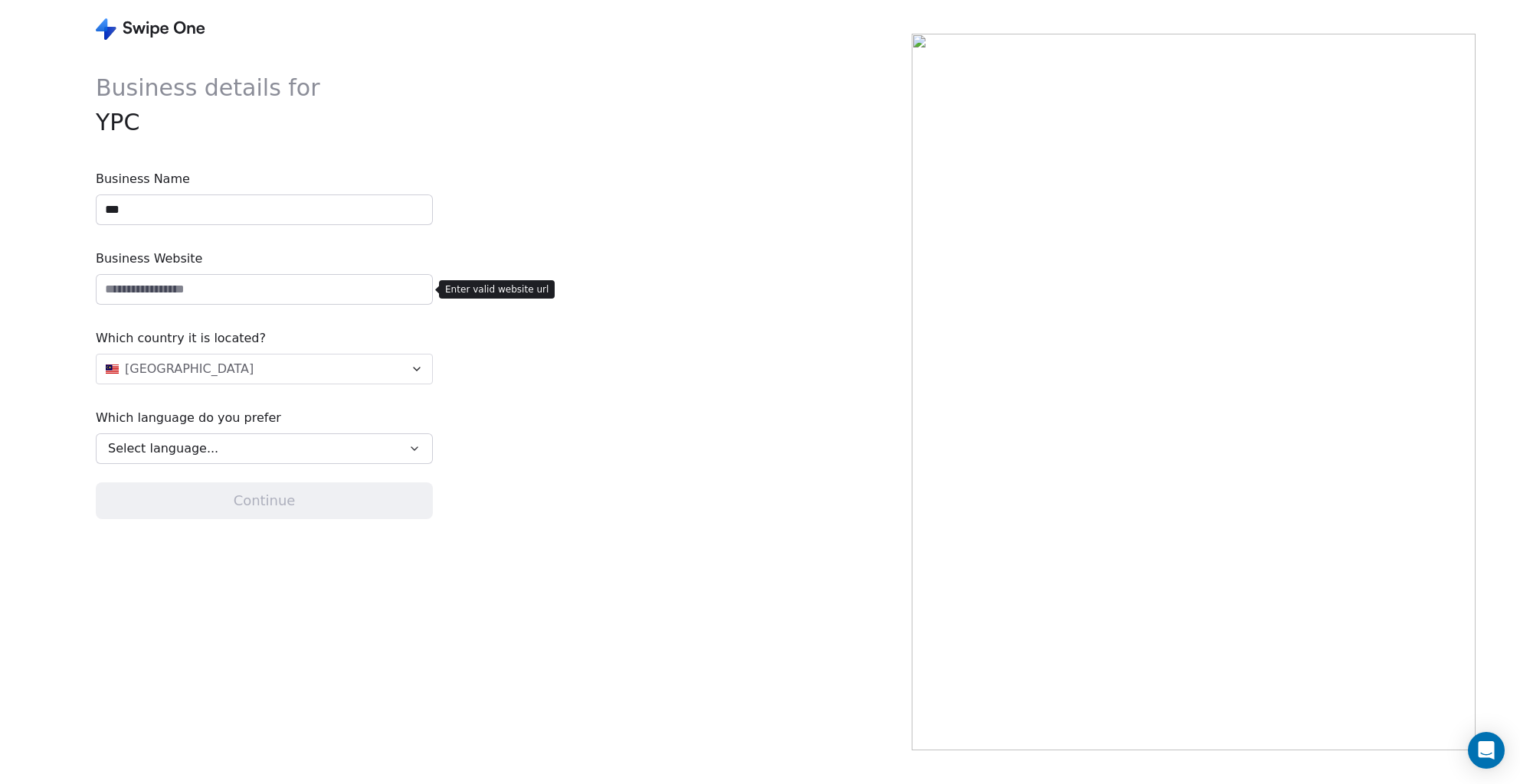
click at [197, 452] on span "Select language..." at bounding box center [162, 448] width 110 height 19
type input "****"
click at [219, 519] on div "English" at bounding box center [265, 518] width 305 height 16
click at [218, 522] on div "Business details for YPC Business Name *** Business Website Which country it is…" at bounding box center [265, 418] width 337 height 696
click at [238, 296] on input "url" at bounding box center [264, 289] width 335 height 29
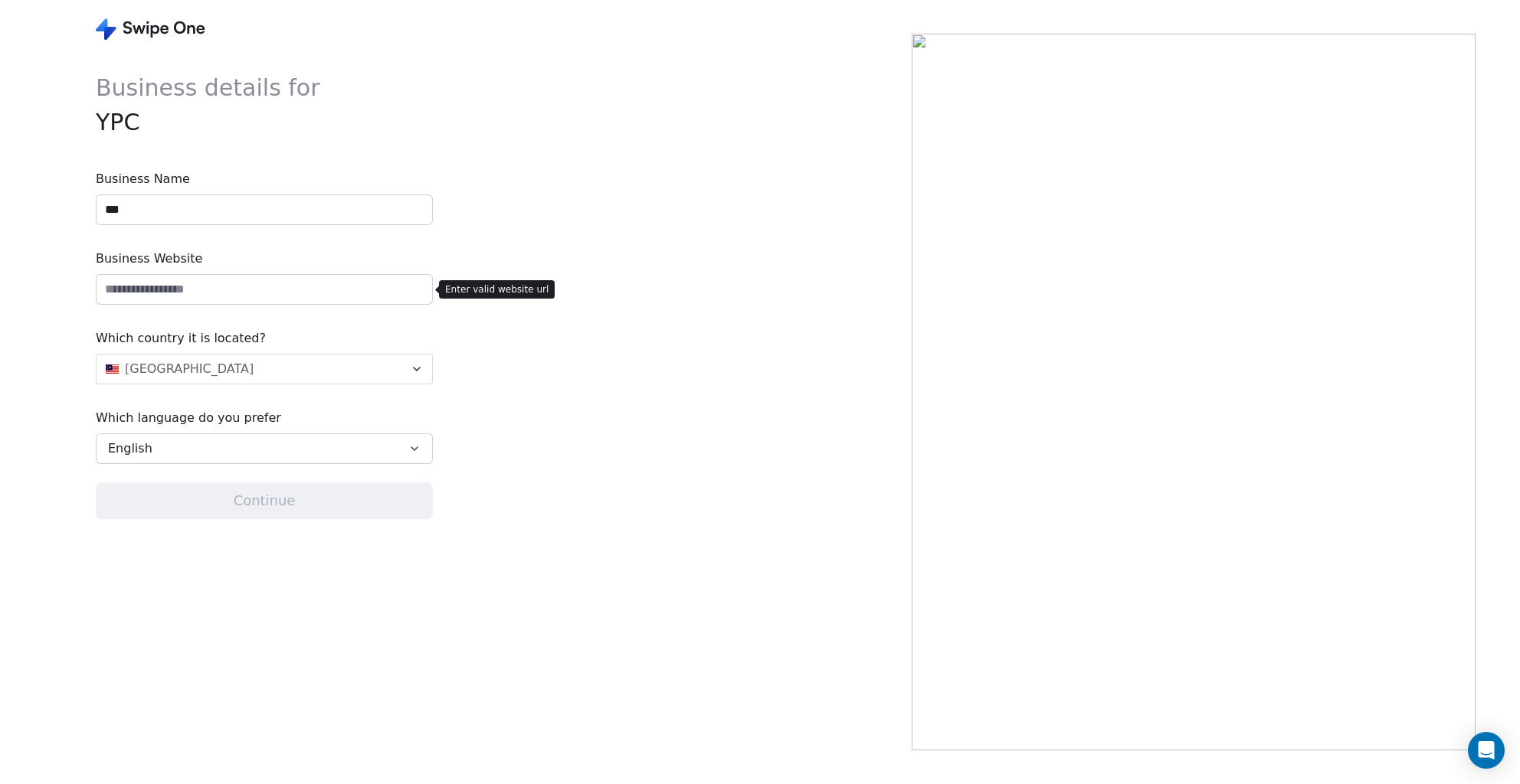
paste input "**********"
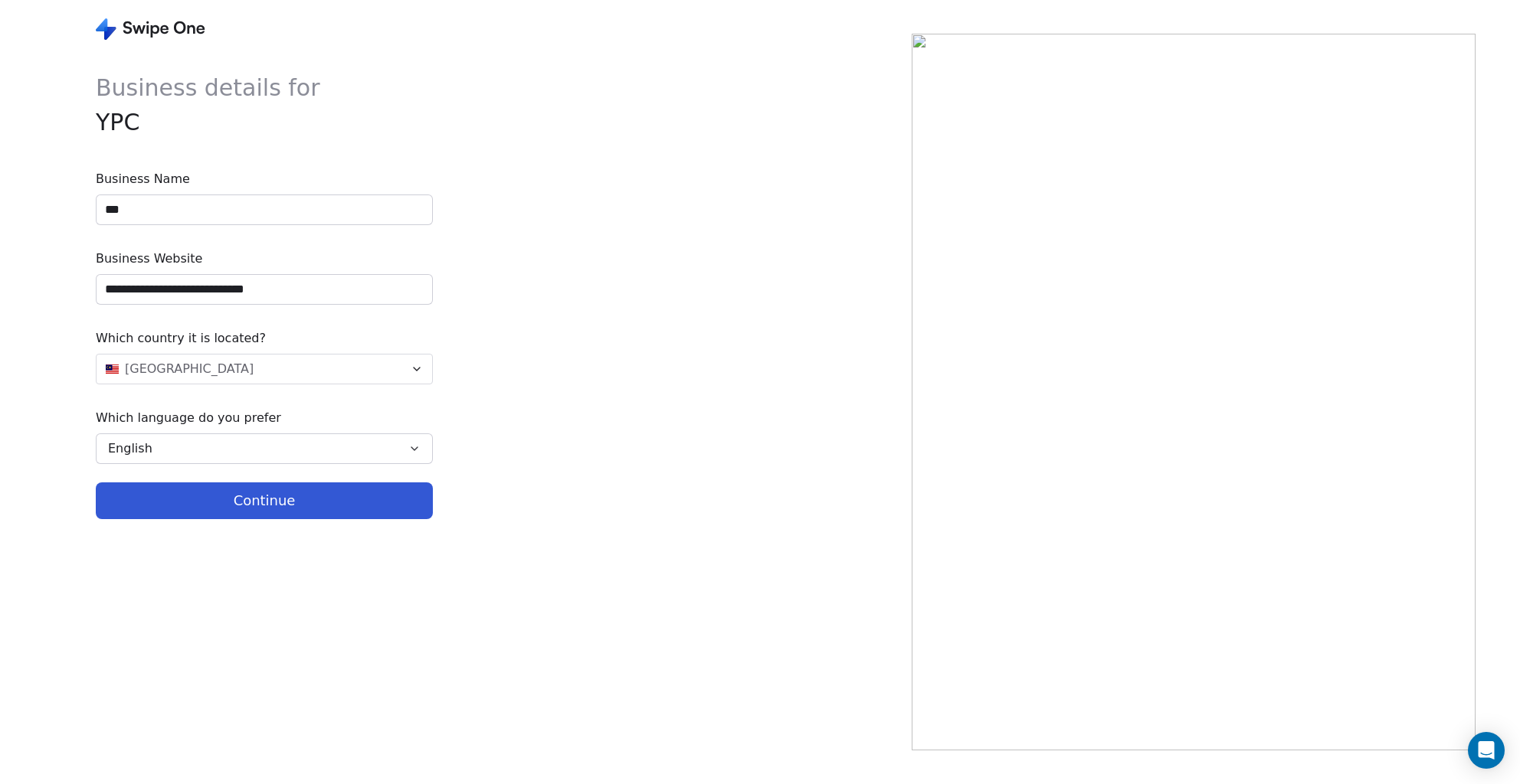
click at [598, 399] on div "**********" at bounding box center [455, 392] width 911 height 784
click at [345, 287] on input "**********" at bounding box center [264, 289] width 335 height 29
type input "**********"
click at [289, 495] on button "Continue" at bounding box center [265, 501] width 337 height 37
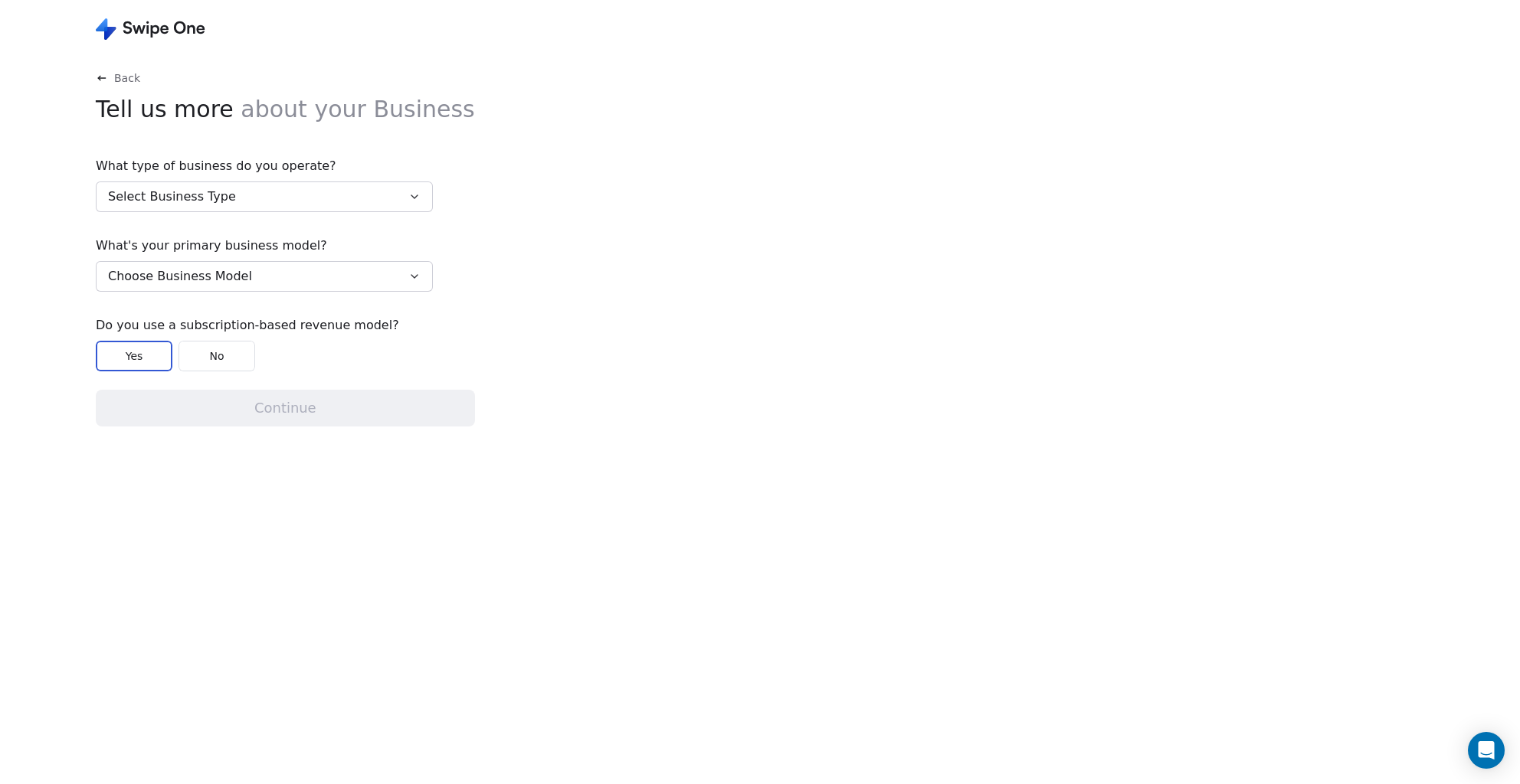
click at [213, 201] on span "Select Business Type" at bounding box center [171, 197] width 128 height 19
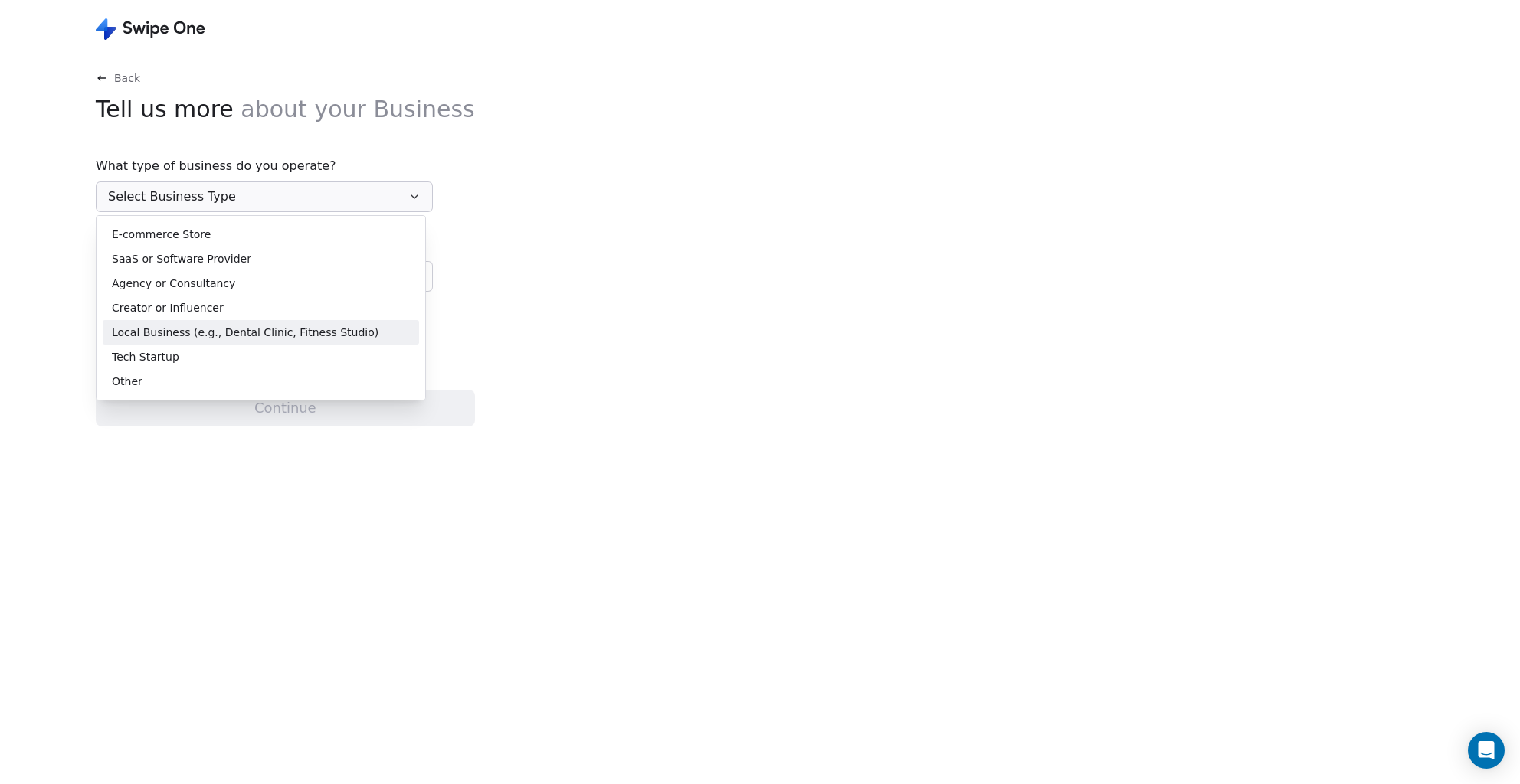
click at [228, 337] on span "Local Business (e.g., Dental Clinic, Fitness Studio)" at bounding box center [245, 332] width 266 height 16
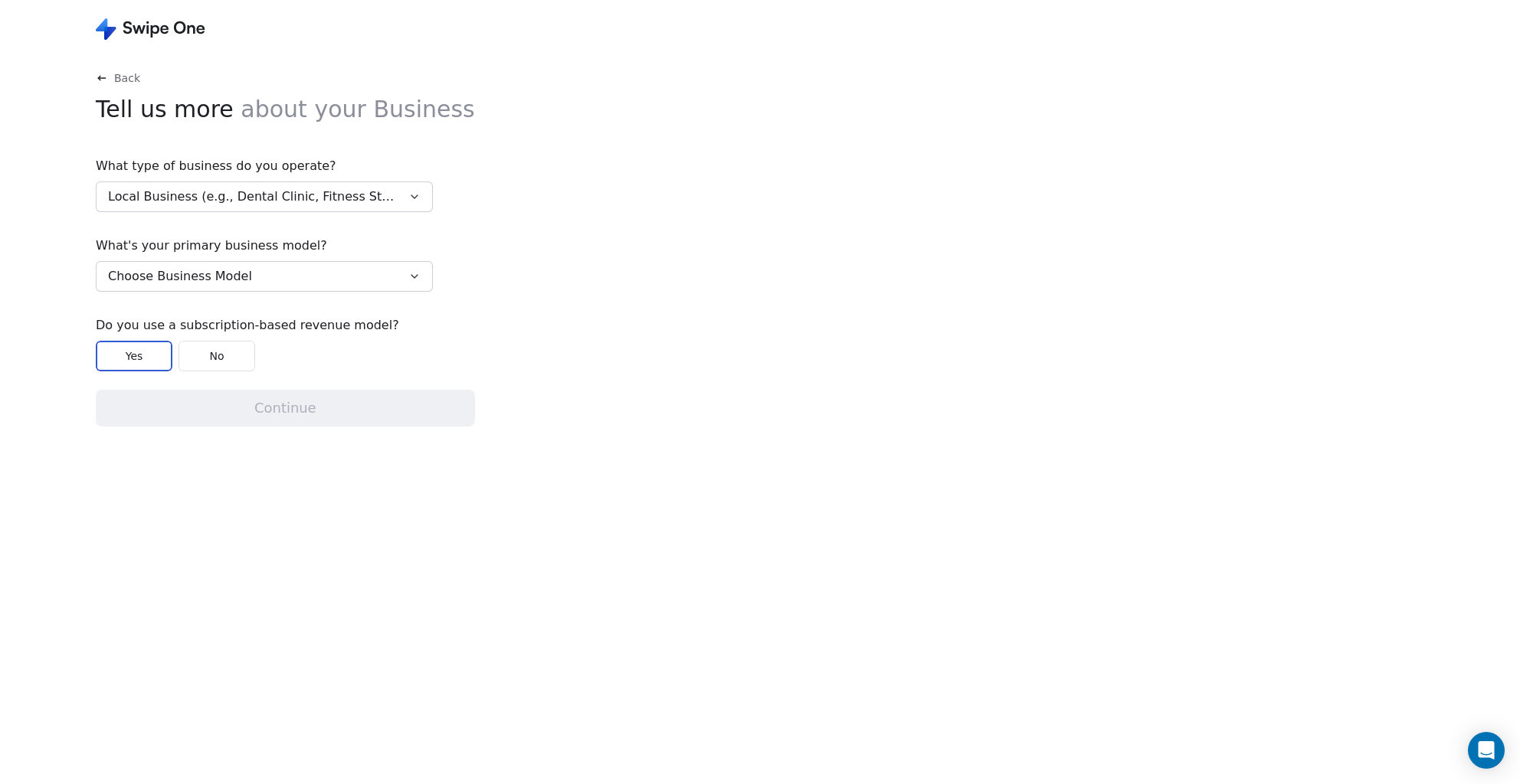
click at [210, 289] on button "Choose Business Model" at bounding box center [265, 276] width 337 height 31
click at [215, 335] on span "Business to Consumer (B2C)" at bounding box center [189, 339] width 153 height 16
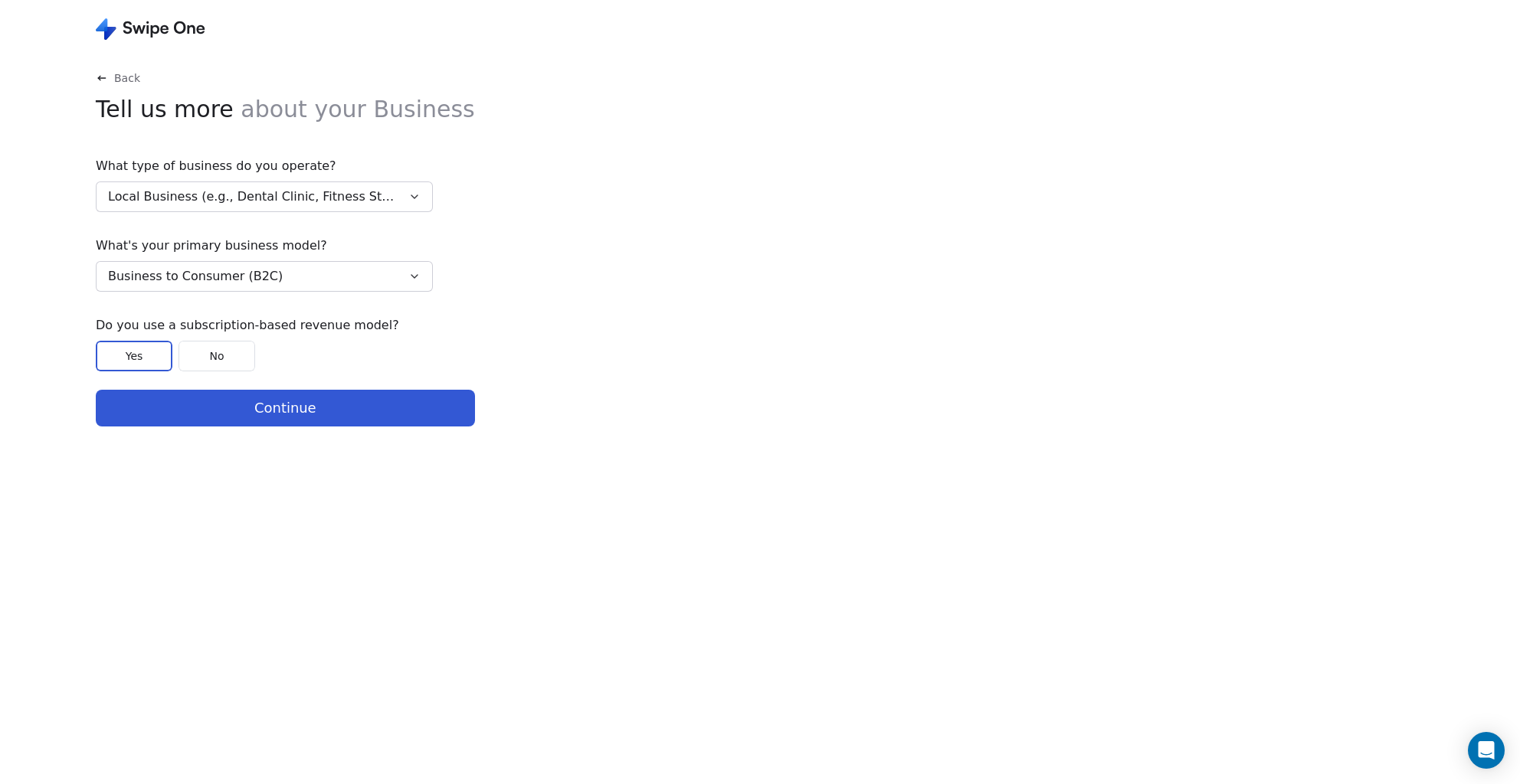
click at [245, 359] on button "No" at bounding box center [216, 355] width 77 height 31
click at [259, 405] on button "Continue" at bounding box center [286, 408] width 379 height 37
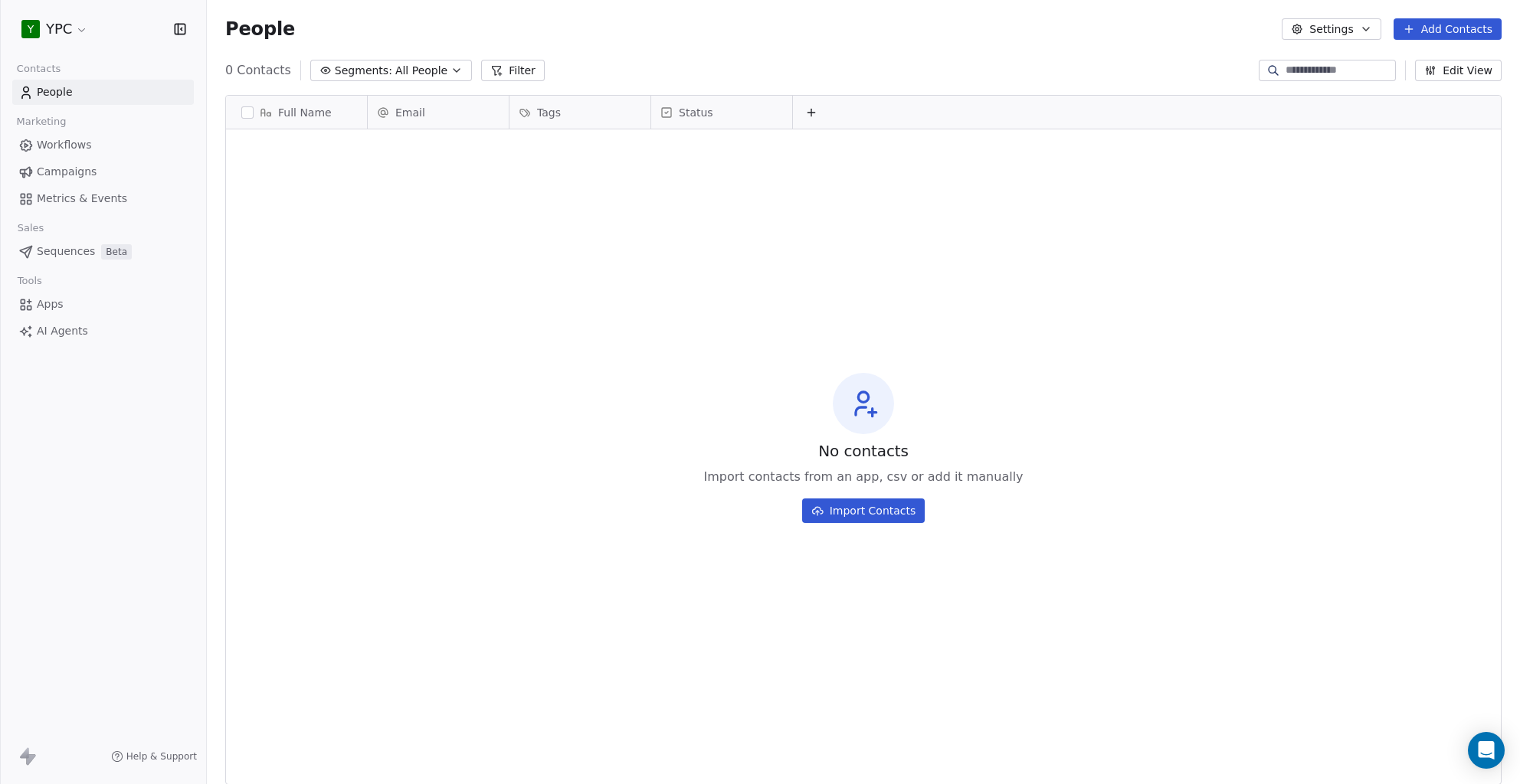
scroll to position [678, 1301]
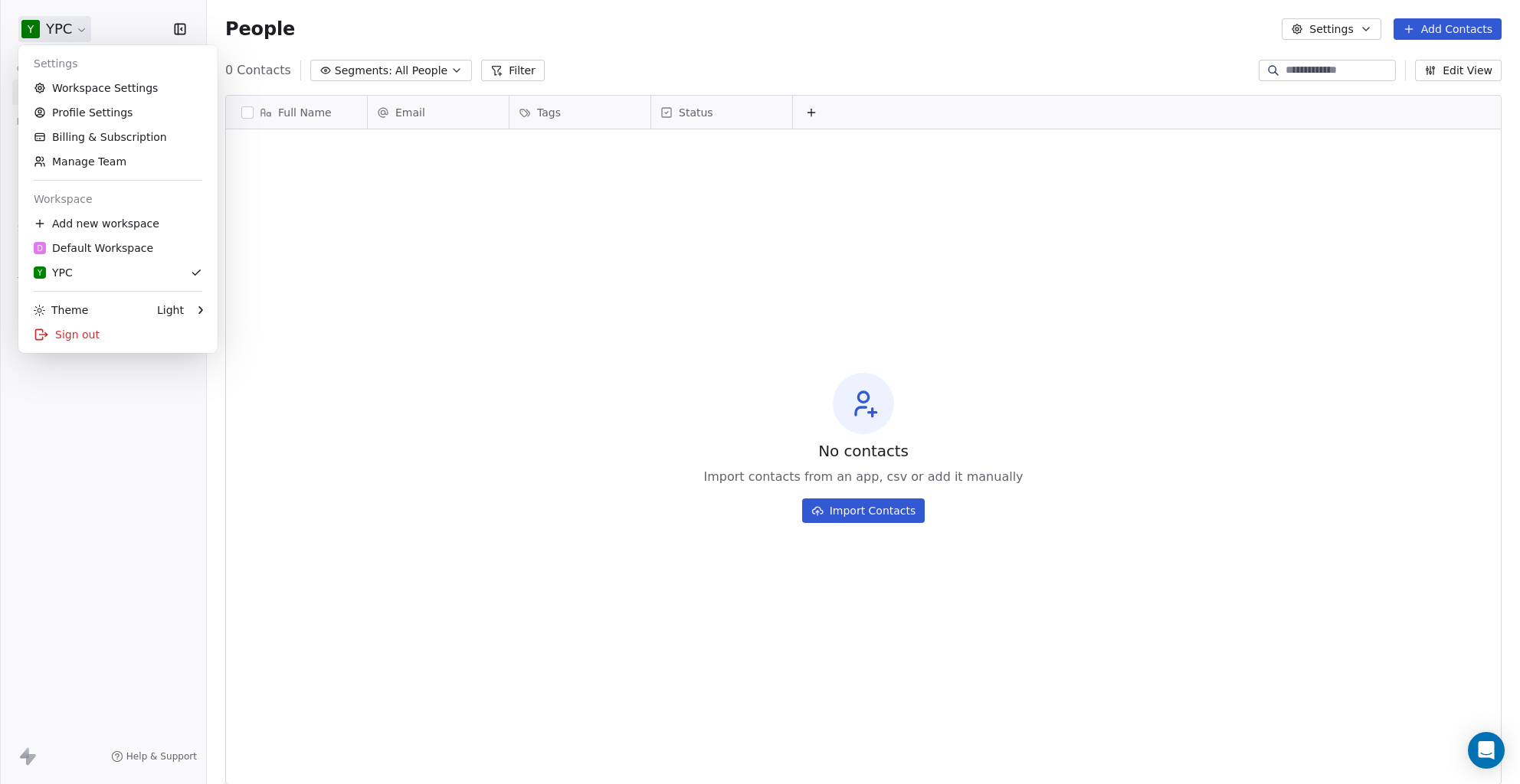
click at [79, 27] on html "Y YPC Contacts People Marketing Workflows Campaigns Metrics & Events Sales Sequ…" at bounding box center [760, 392] width 1520 height 784
click at [126, 160] on link "Manage Team" at bounding box center [118, 161] width 187 height 25
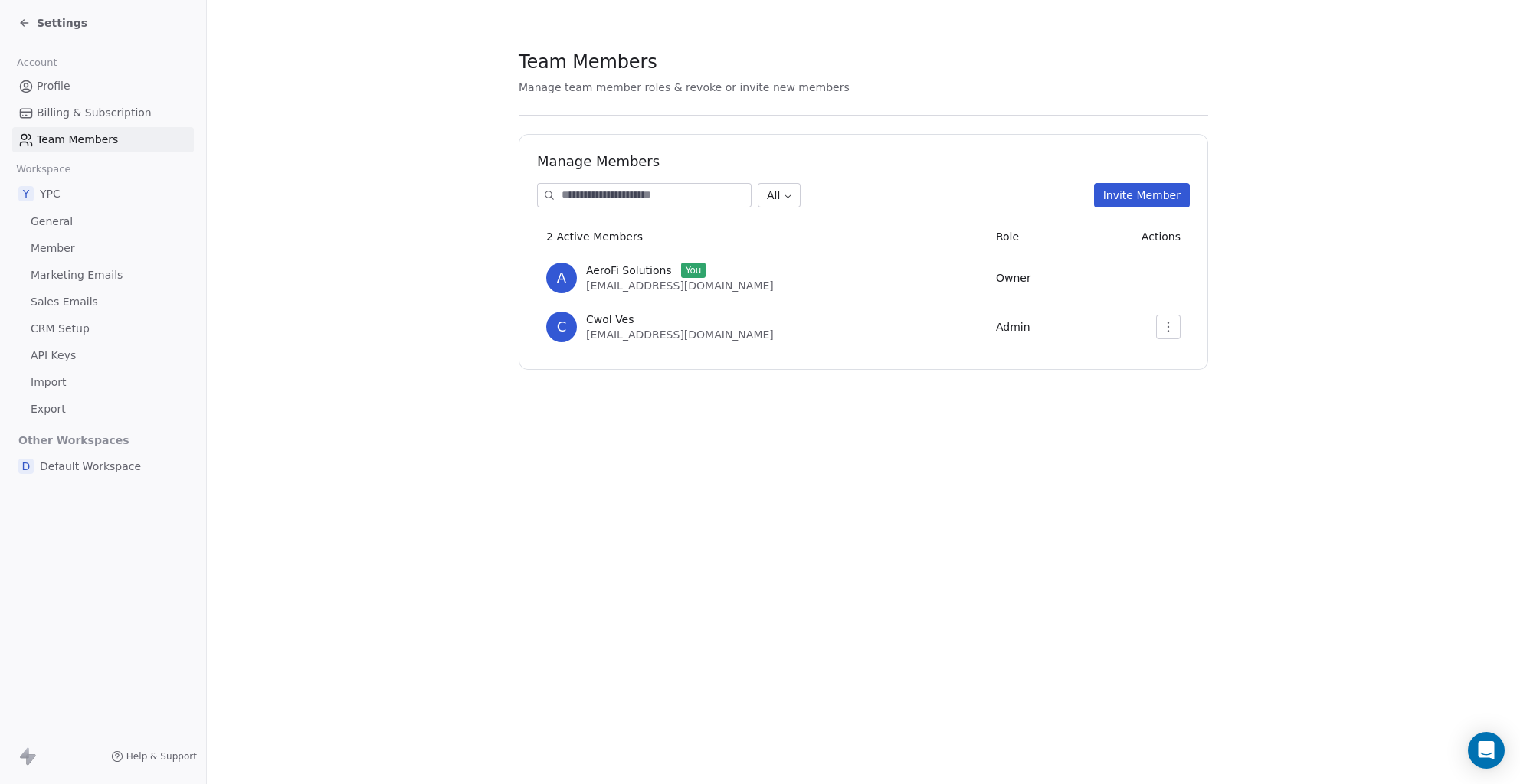
click at [1176, 325] on button "button" at bounding box center [1168, 327] width 25 height 25
click at [987, 333] on td "Admin" at bounding box center [1036, 327] width 98 height 49
click at [996, 330] on span "Admin" at bounding box center [1013, 327] width 34 height 12
click at [1179, 332] on button "button" at bounding box center [1168, 327] width 25 height 25
click at [1183, 349] on div "Update" at bounding box center [1217, 361] width 109 height 25
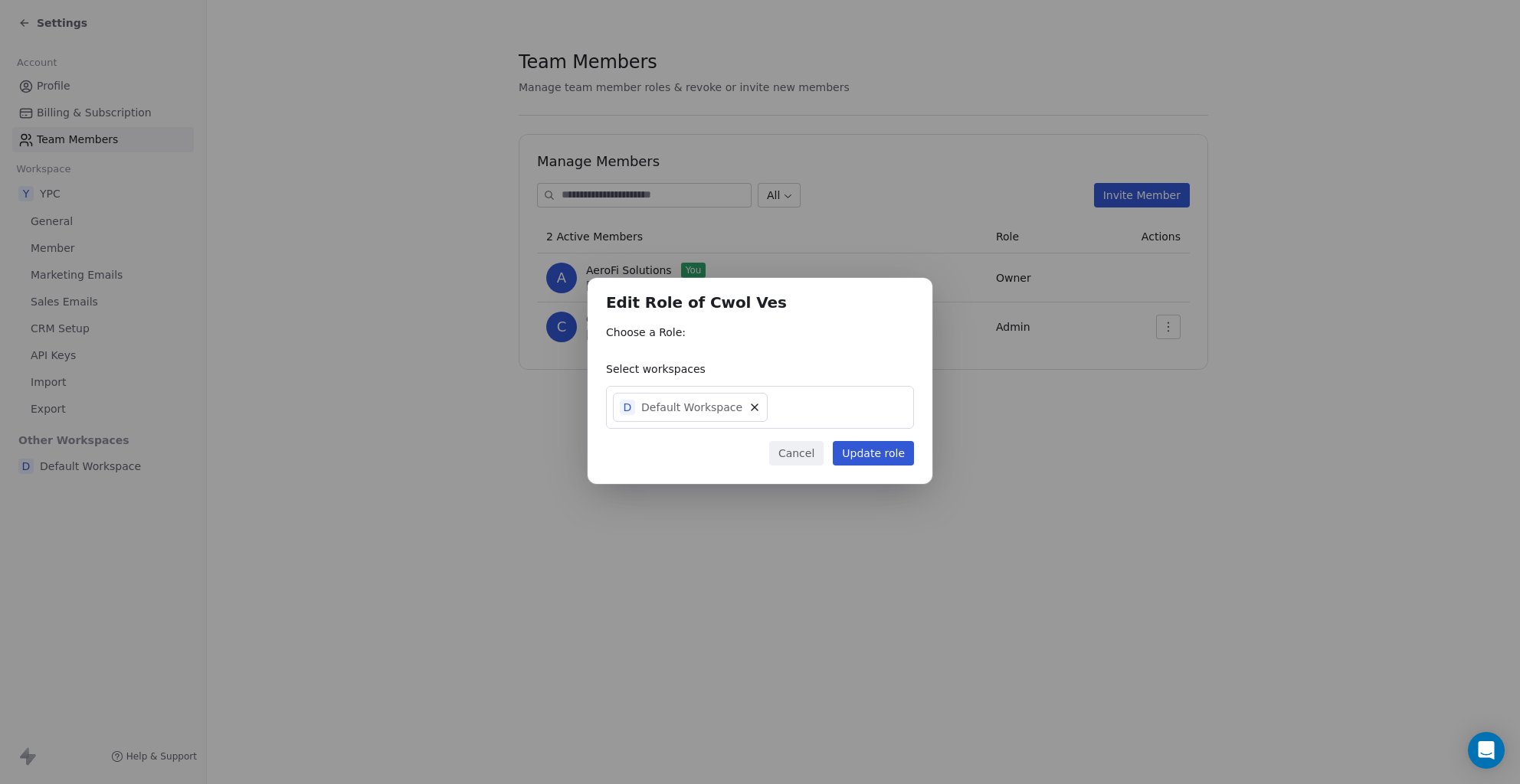
click at [799, 447] on button "Cancel" at bounding box center [797, 453] width 55 height 25
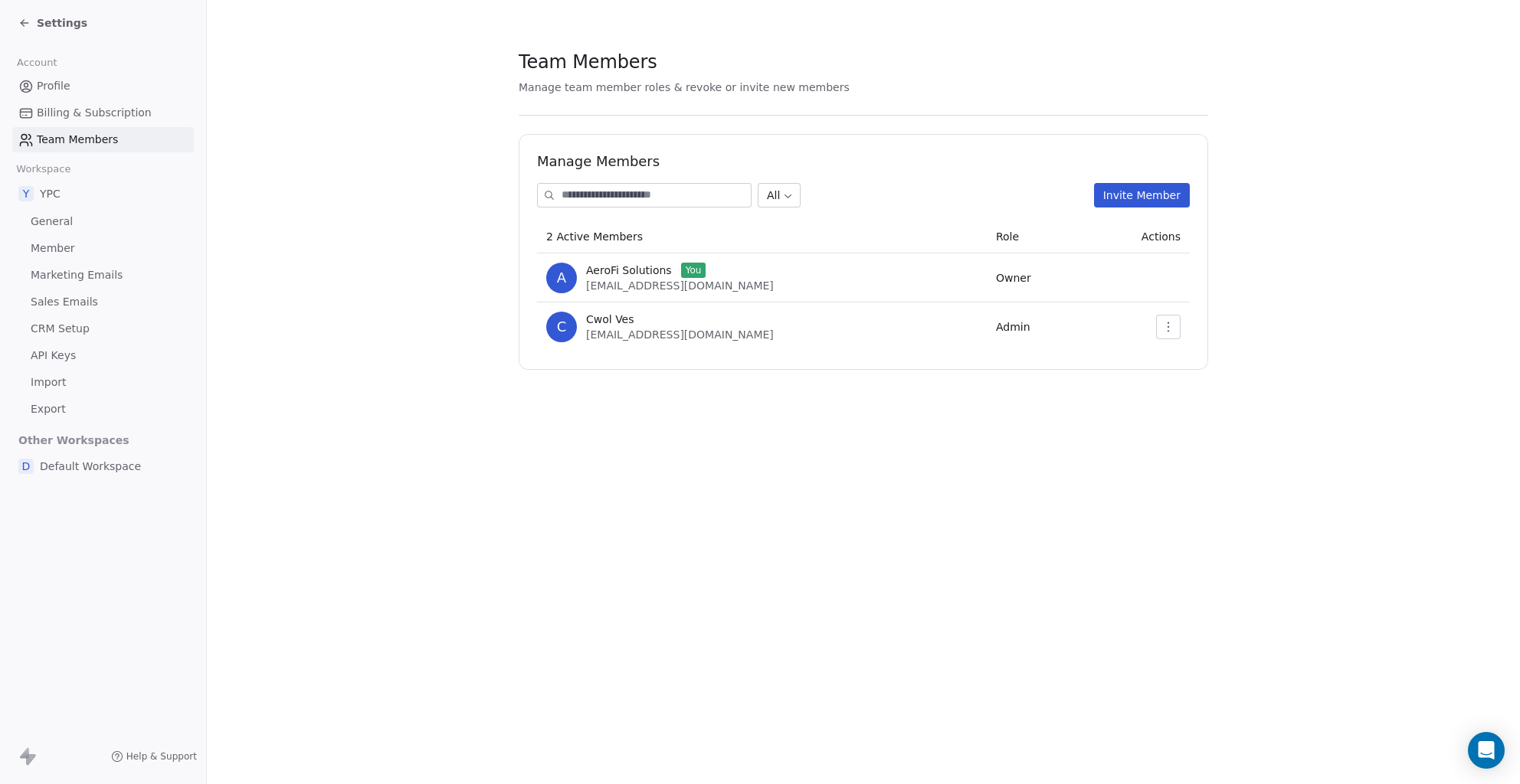
click at [474, 387] on section "Team Members Manage team member roles & revoke or invite new members Manage Mem…" at bounding box center [863, 209] width 1314 height 419
click at [50, 242] on span "Member" at bounding box center [53, 249] width 44 height 16
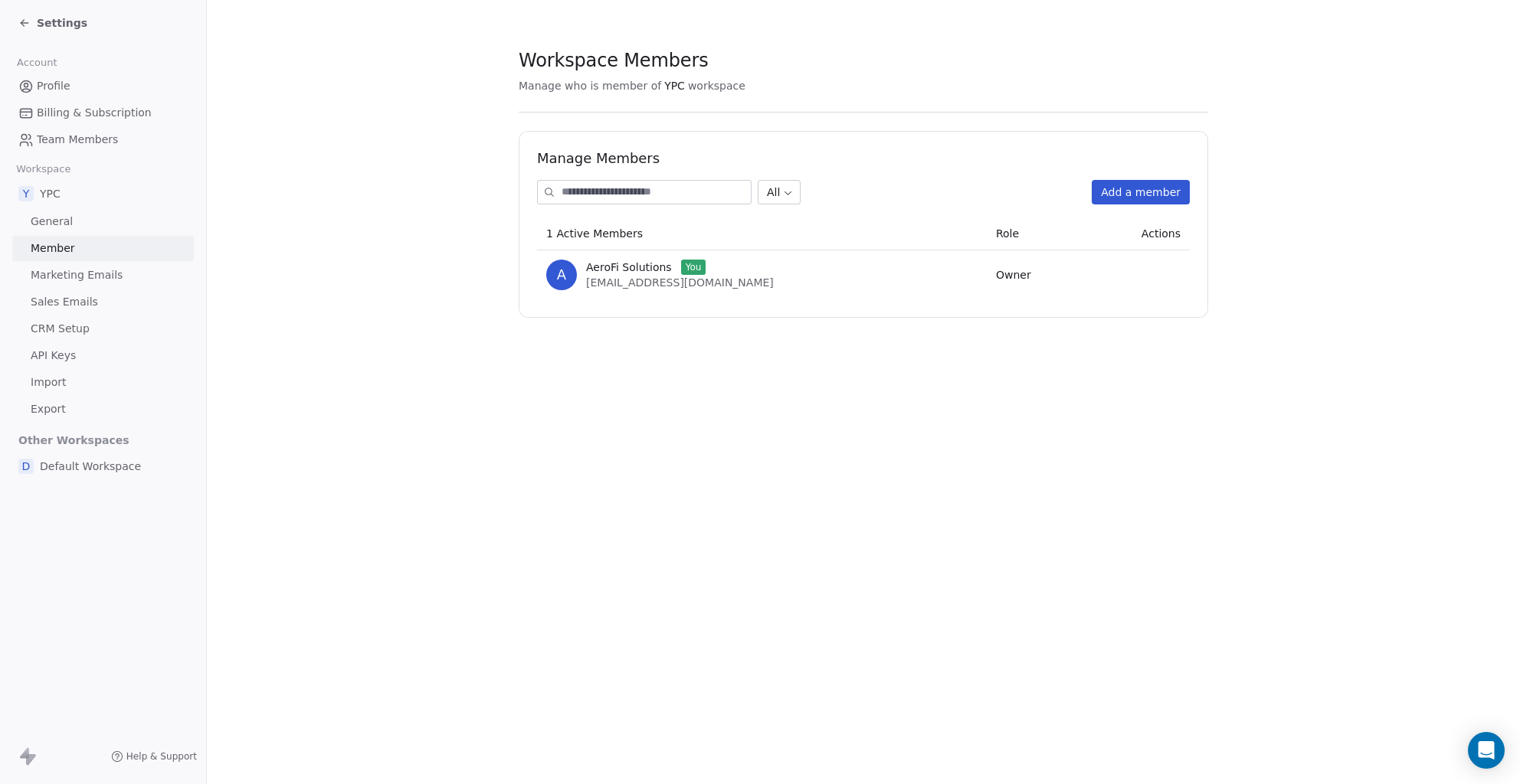
click at [666, 191] on input at bounding box center [656, 192] width 190 height 23
click at [486, 221] on section "Workspace Members Manage who is member of YPC workspace Manage Members All Add …" at bounding box center [863, 183] width 1314 height 367
click at [1164, 187] on button "Add a member" at bounding box center [1141, 192] width 98 height 25
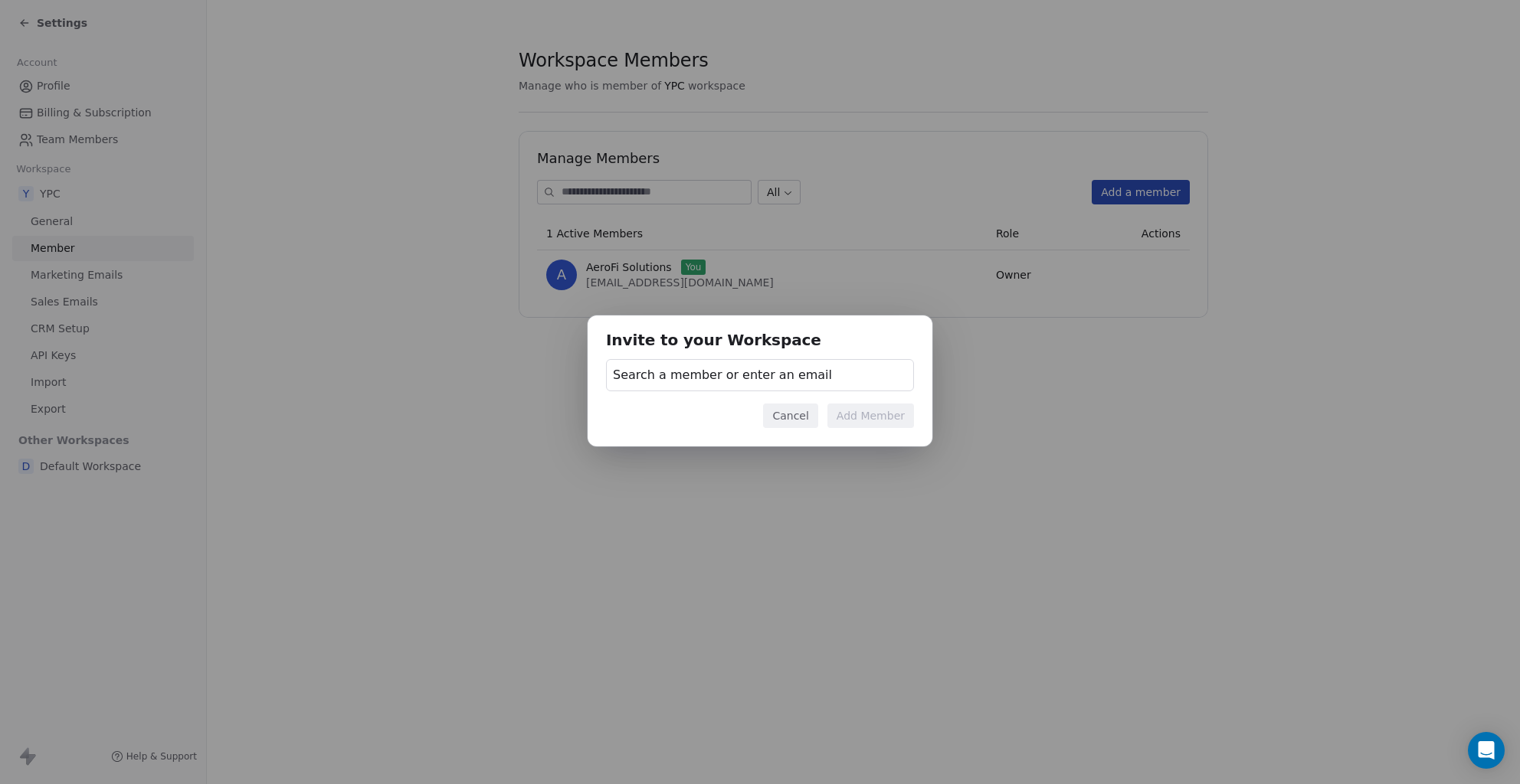
click at [801, 368] on span "Search a member or enter an email" at bounding box center [723, 375] width 219 height 19
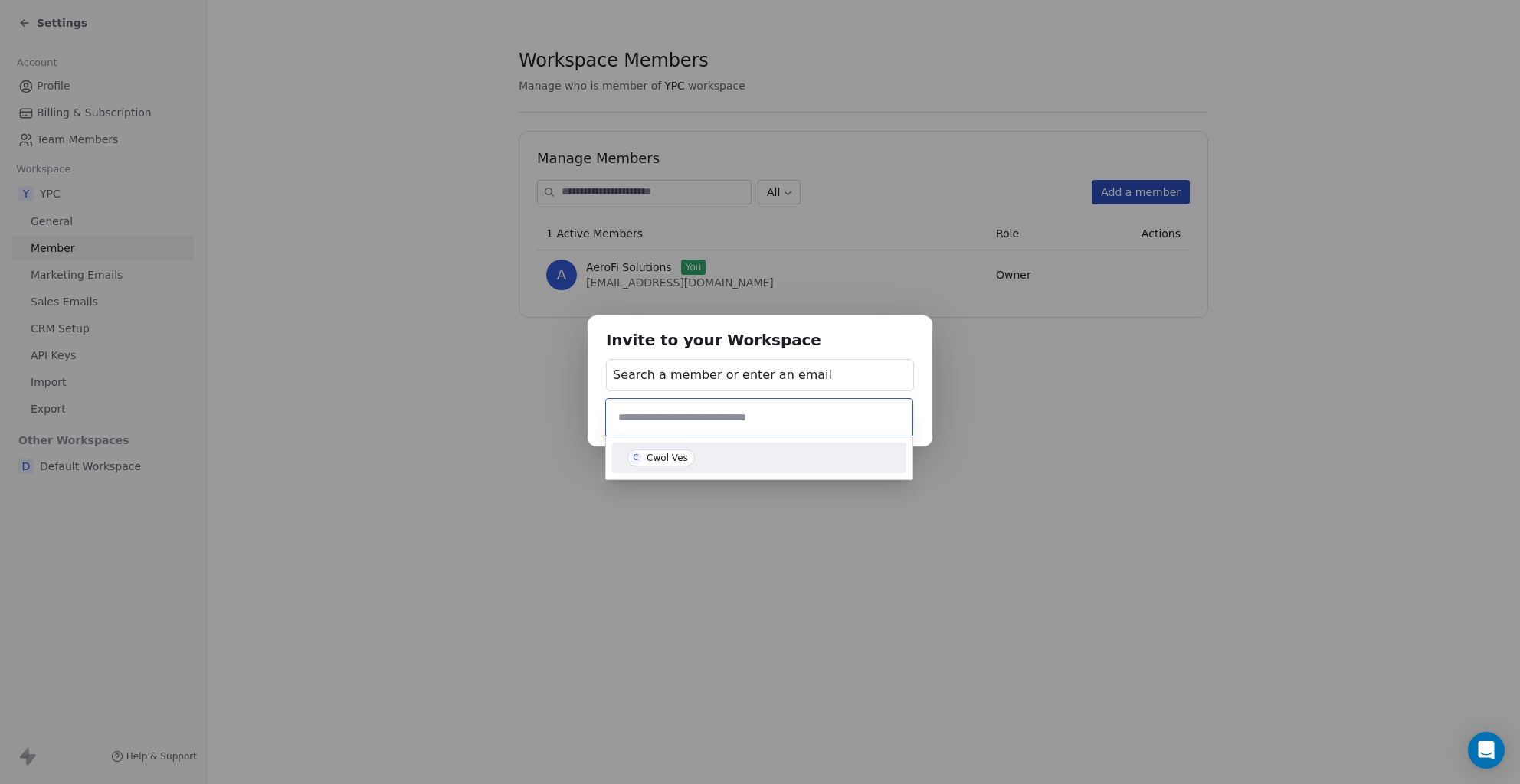
click at [1074, 452] on div "Invite to your Workspace Search a member or enter an email Cancel Add Member" at bounding box center [760, 392] width 1520 height 203
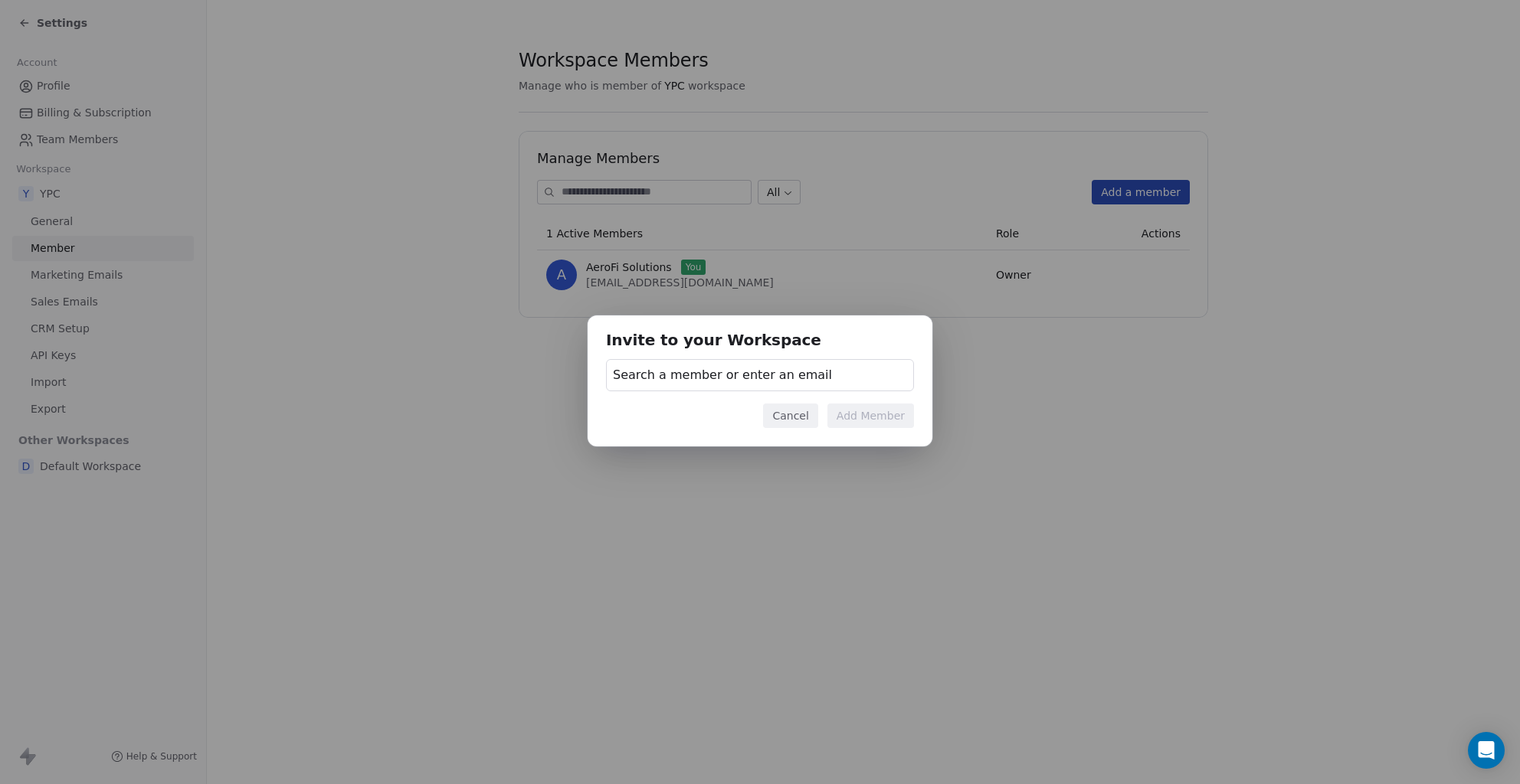
click at [726, 382] on span "Search a member or enter an email" at bounding box center [723, 375] width 219 height 19
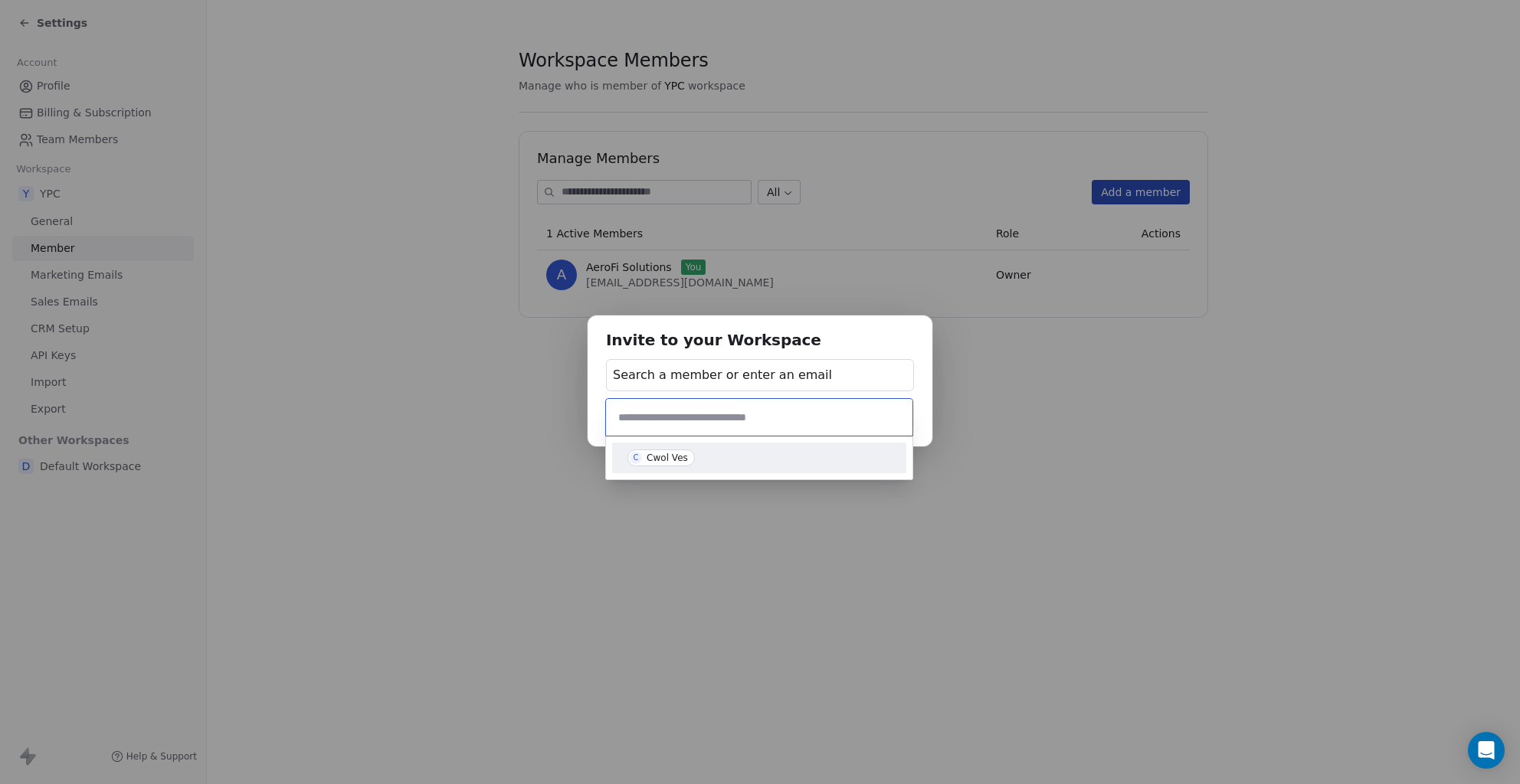
click at [642, 452] on span "C Cwol Ves" at bounding box center [661, 458] width 67 height 17
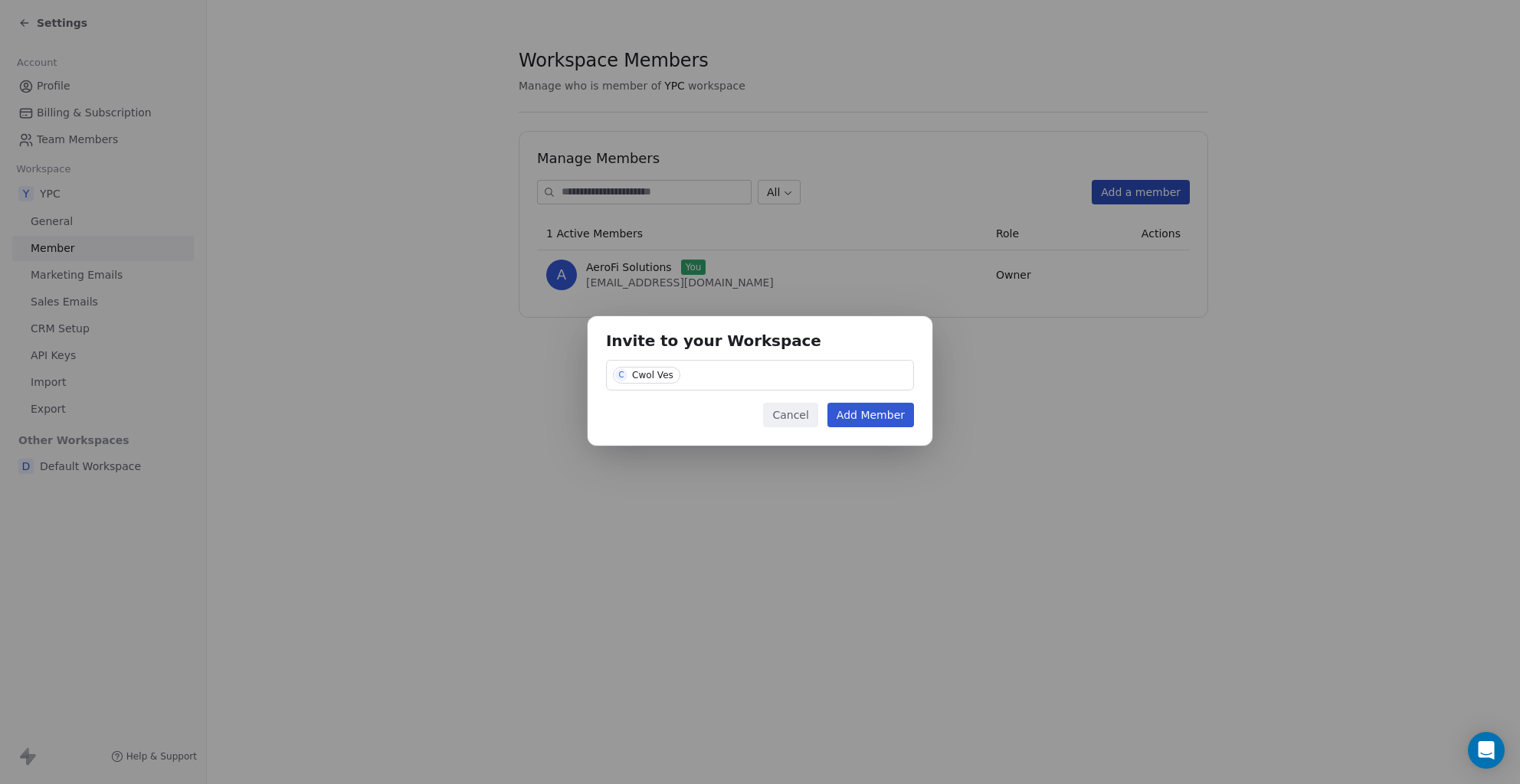
click at [795, 408] on button "Cancel" at bounding box center [790, 415] width 55 height 25
